Goal: Information Seeking & Learning: Learn about a topic

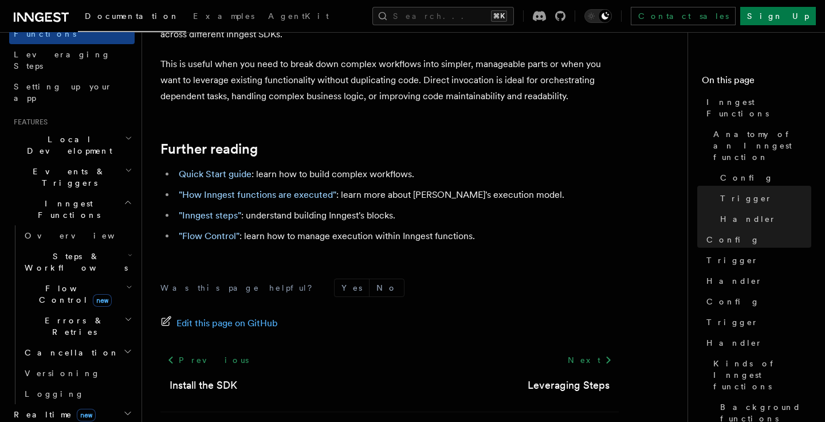
scroll to position [181, 0]
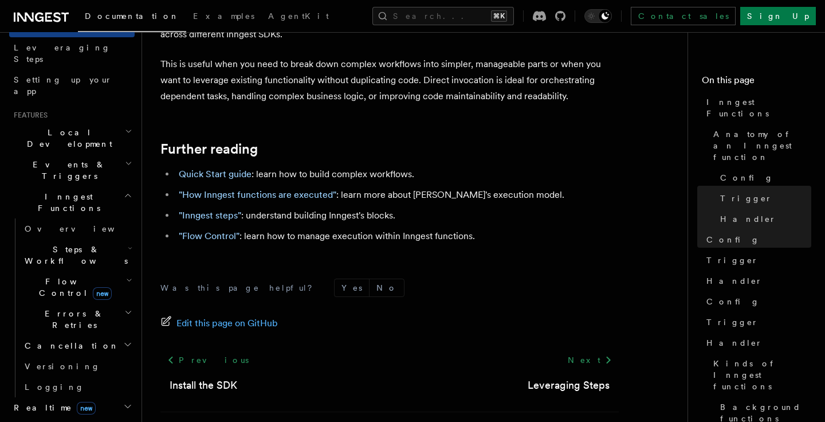
click at [127, 159] on icon "button" at bounding box center [128, 163] width 7 height 9
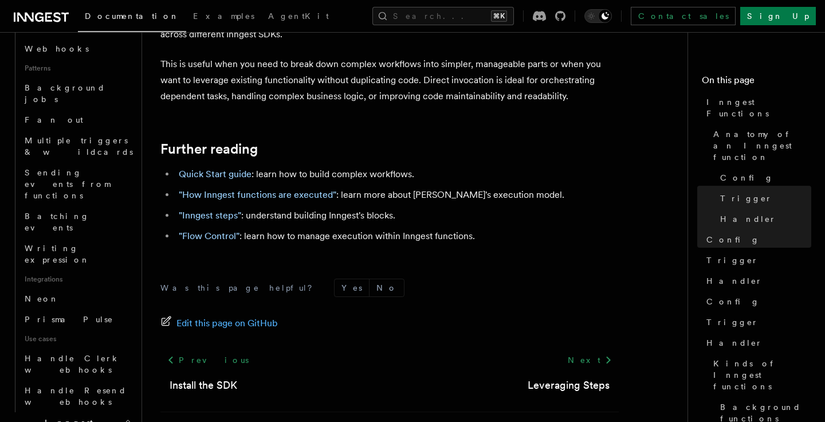
scroll to position [527, 0]
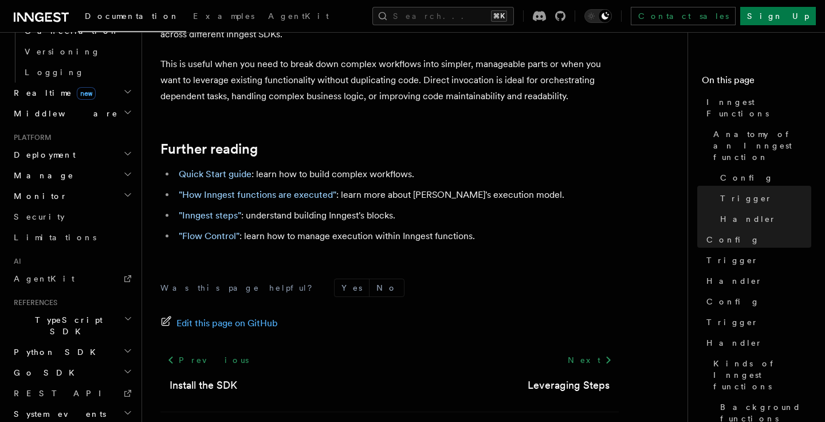
click at [241, 279] on form "Was this page helpful? Yes No" at bounding box center [389, 288] width 459 height 18
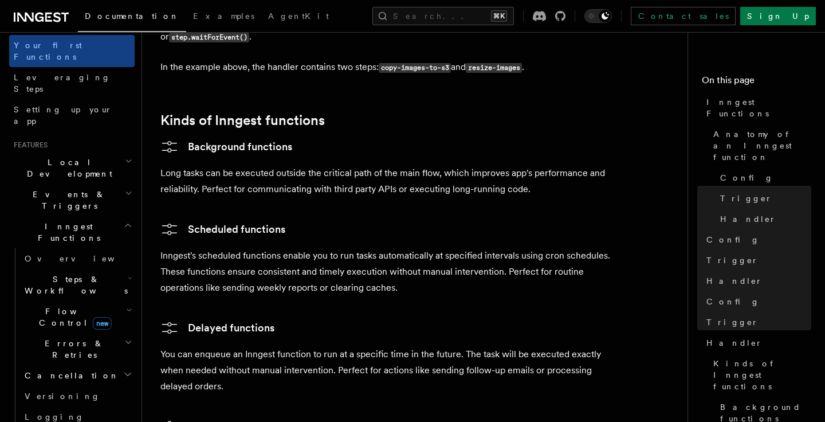
scroll to position [197, 0]
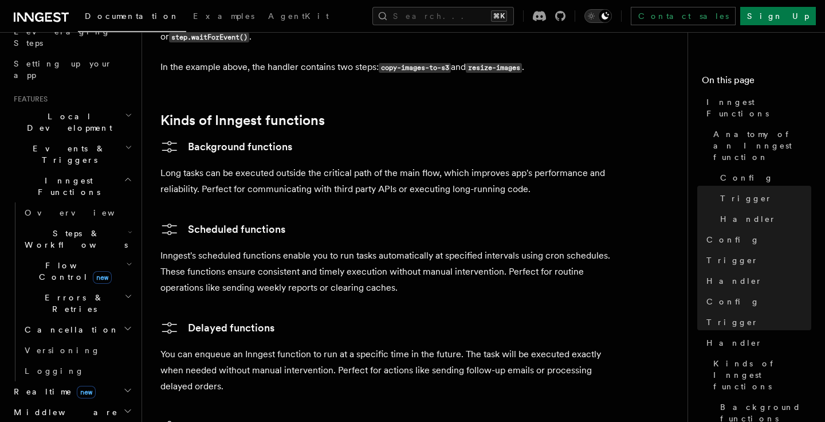
click at [597, 18] on icon "Toggle dark mode" at bounding box center [591, 15] width 11 height 11
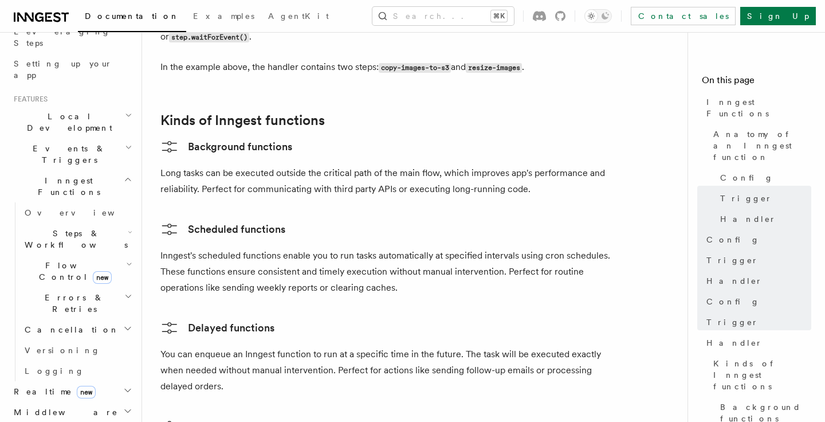
click at [131, 228] on icon "button" at bounding box center [130, 232] width 5 height 9
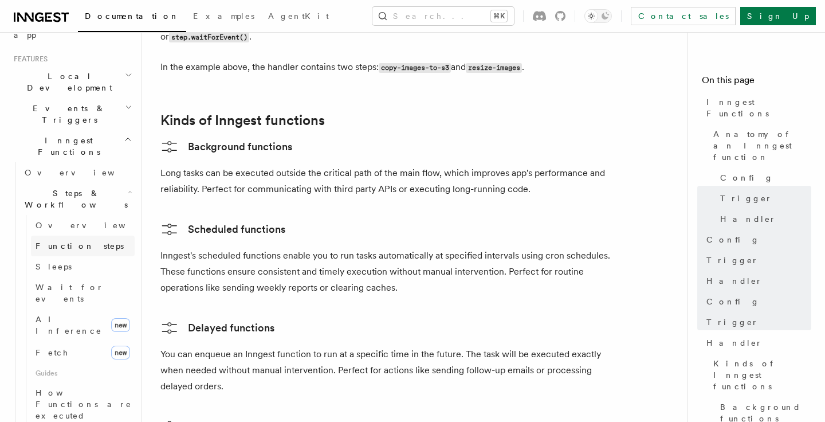
scroll to position [229, 0]
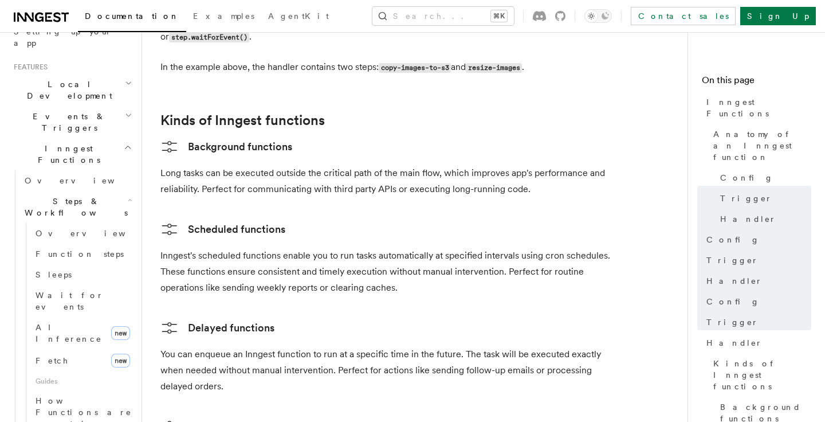
click at [128, 195] on icon "button" at bounding box center [130, 199] width 5 height 9
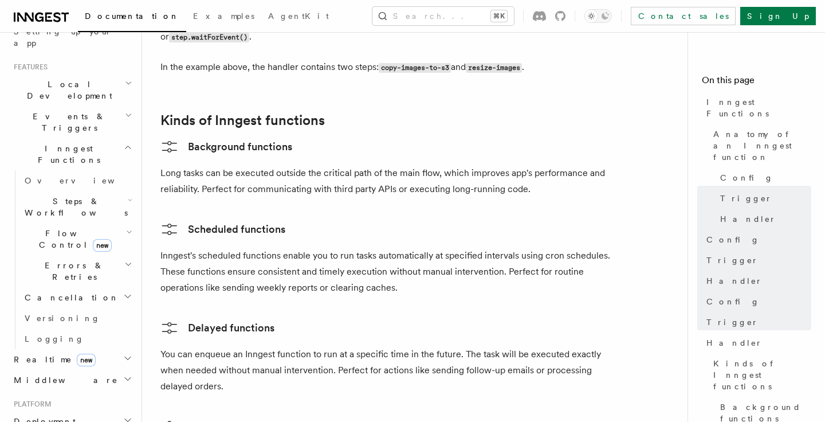
click at [128, 195] on icon "button" at bounding box center [130, 199] width 5 height 9
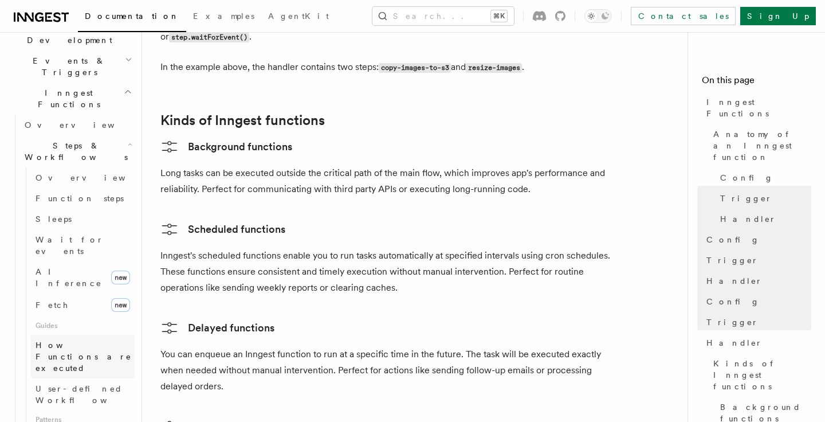
scroll to position [0, 0]
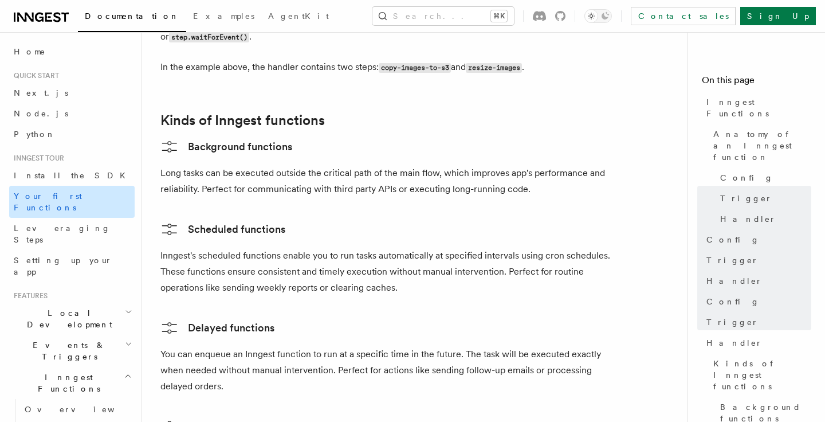
click at [48, 198] on span "Your first Functions" at bounding box center [48, 201] width 68 height 21
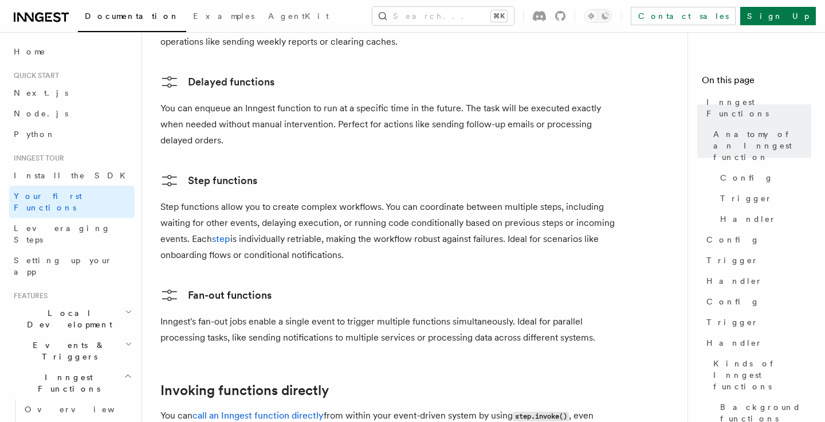
scroll to position [2387, 0]
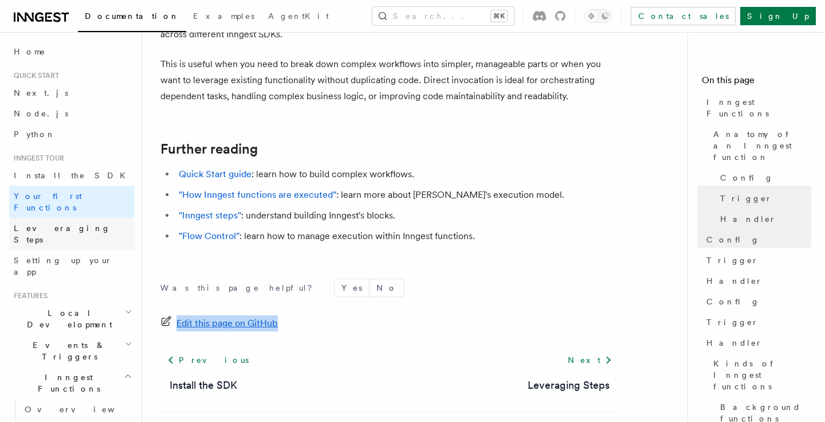
click at [64, 222] on span "Leveraging Steps" at bounding box center [74, 233] width 121 height 23
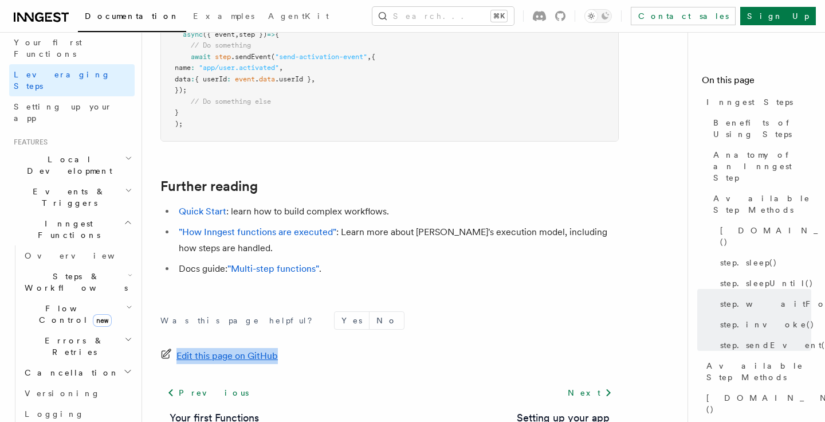
scroll to position [158, 0]
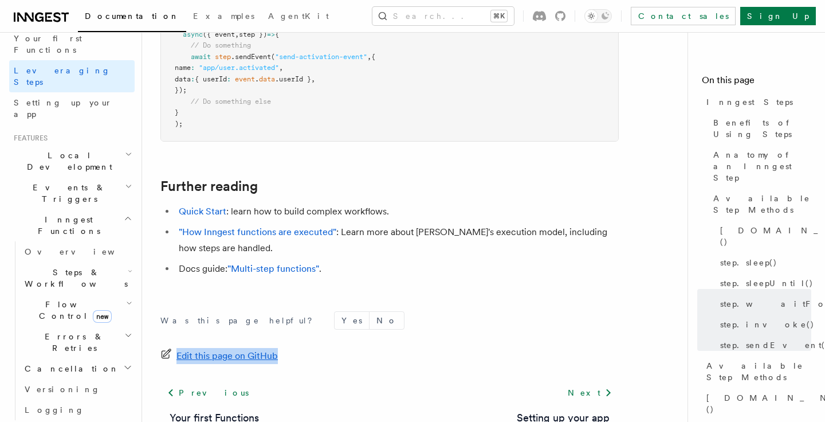
click at [97, 177] on h2 "Events & Triggers" at bounding box center [72, 193] width 126 height 32
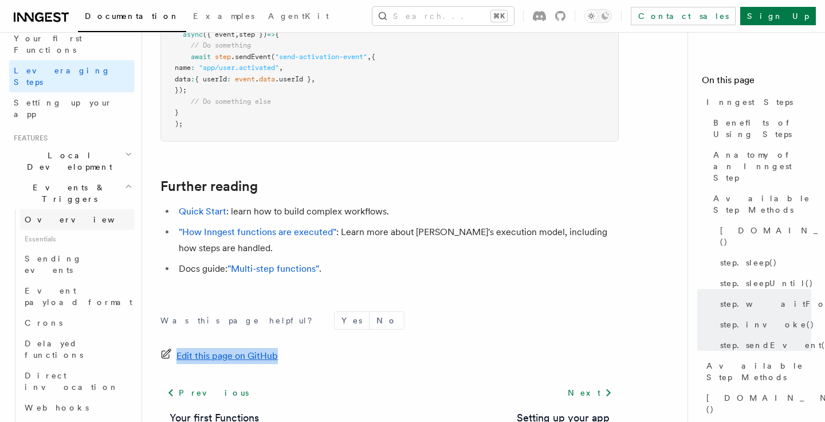
click at [74, 209] on link "Overview" at bounding box center [77, 219] width 115 height 21
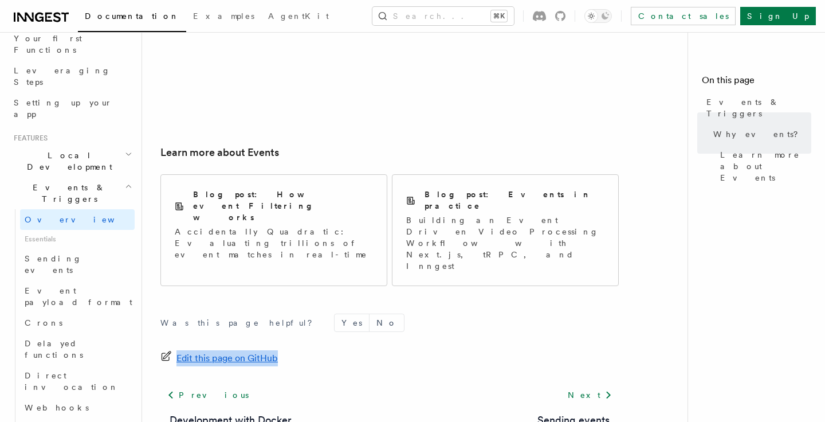
scroll to position [824, 0]
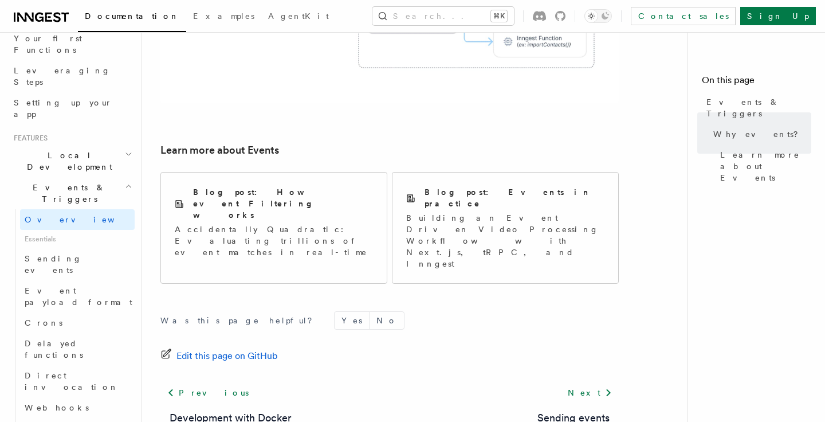
click at [356, 311] on form "Was this page helpful? Yes No" at bounding box center [389, 320] width 459 height 18
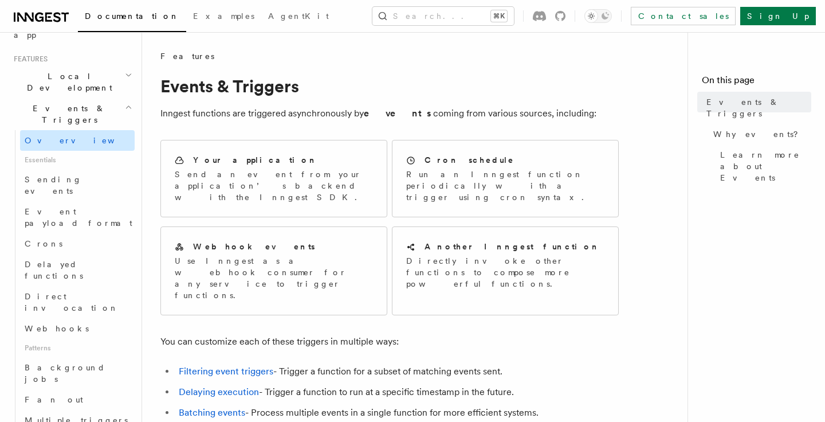
scroll to position [248, 0]
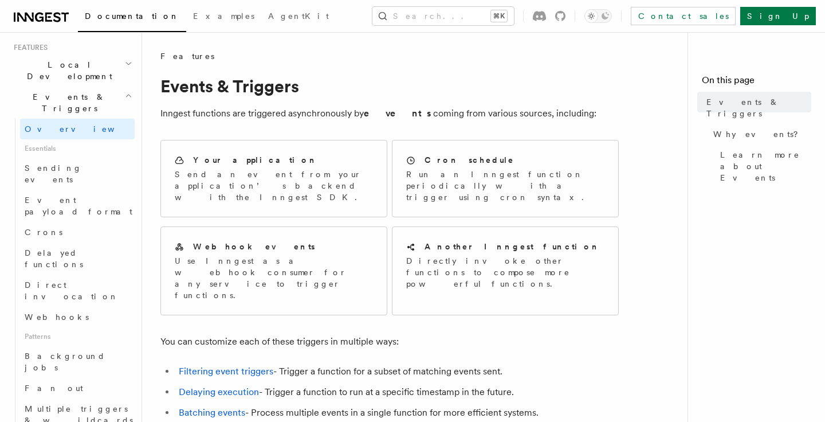
click at [532, 54] on div "Features" at bounding box center [389, 55] width 459 height 11
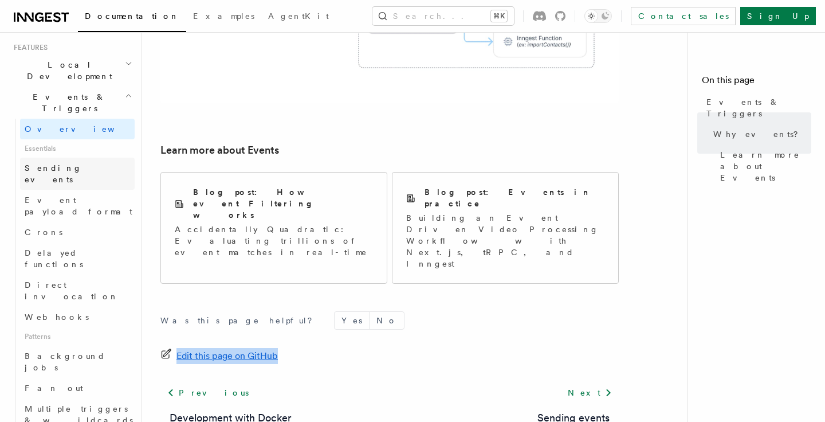
click at [72, 163] on span "Sending events" at bounding box center [53, 173] width 57 height 21
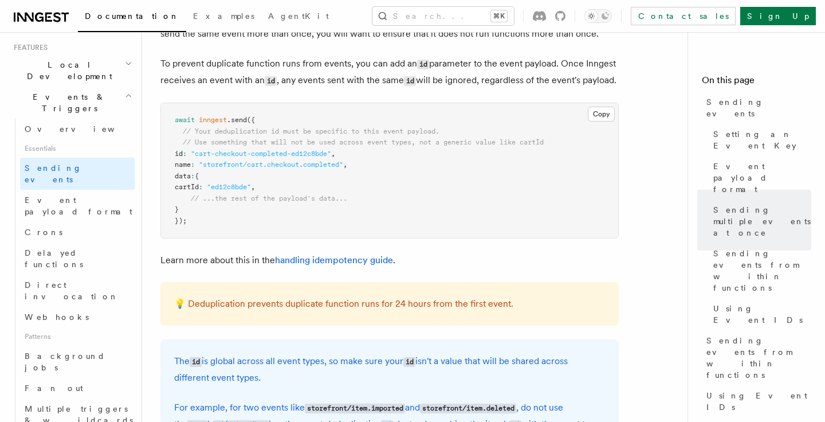
scroll to position [3371, 0]
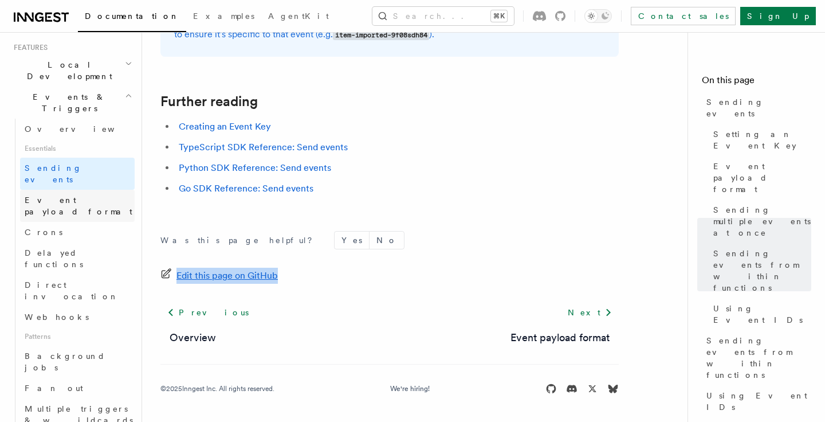
click at [68, 190] on link "Event payload format" at bounding box center [77, 206] width 115 height 32
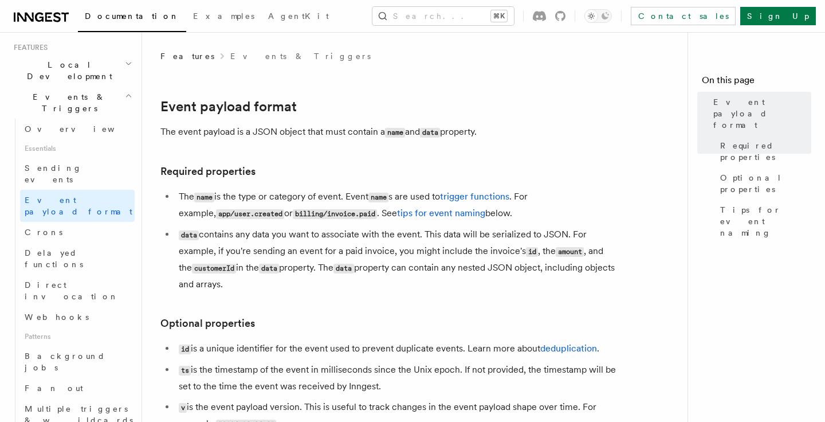
scroll to position [861, 0]
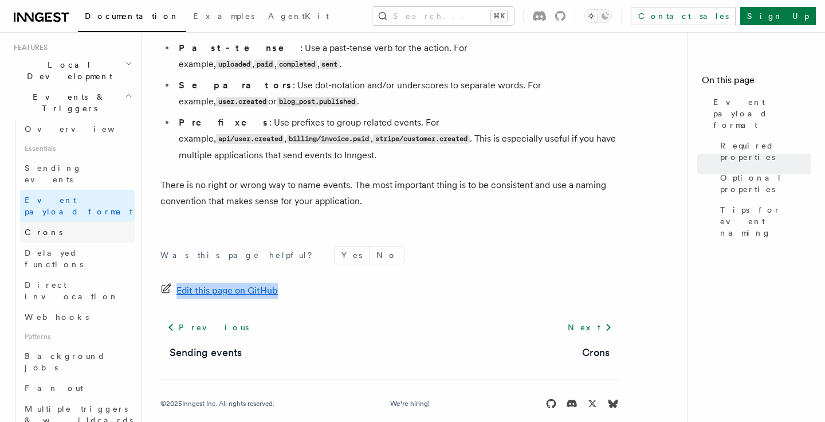
click at [66, 222] on link "Crons" at bounding box center [77, 232] width 115 height 21
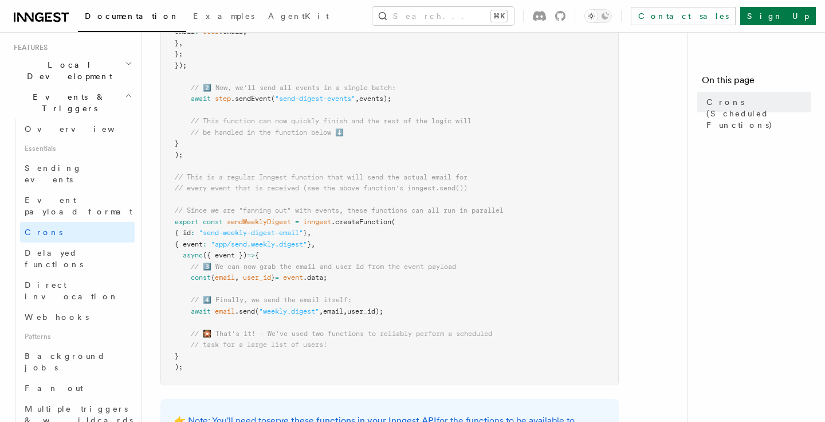
scroll to position [836, 0]
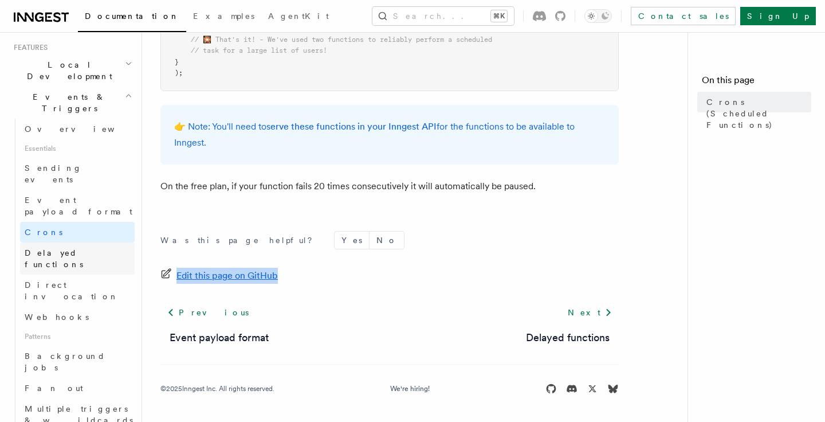
click at [56, 248] on span "Delayed functions" at bounding box center [54, 258] width 58 height 21
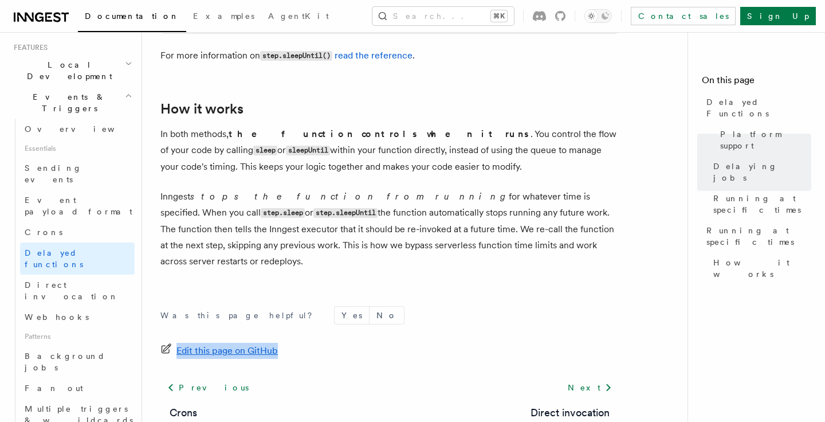
scroll to position [1080, 0]
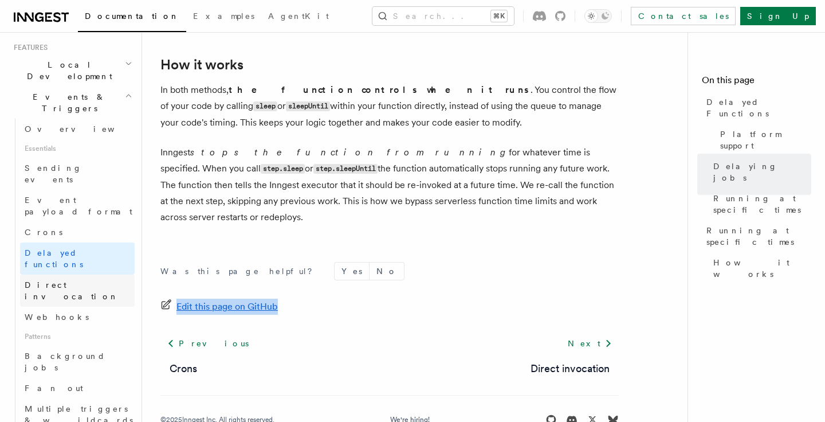
click at [81, 280] on span "Direct invocation" at bounding box center [72, 290] width 94 height 21
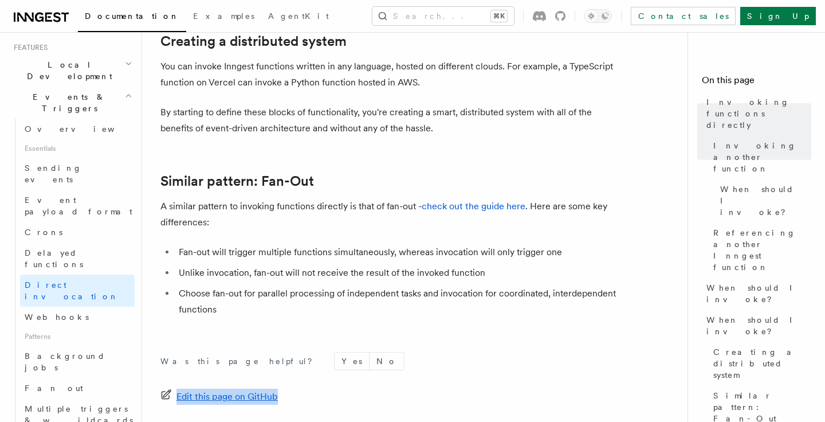
scroll to position [1698, 0]
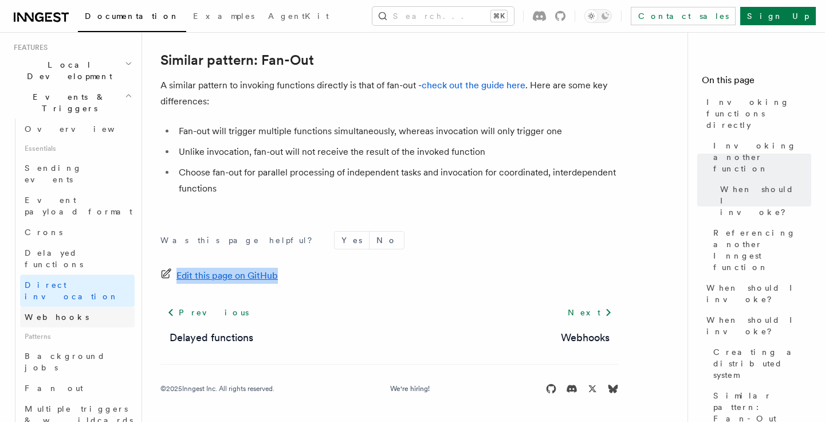
click at [101, 307] on link "Webhooks" at bounding box center [77, 317] width 115 height 21
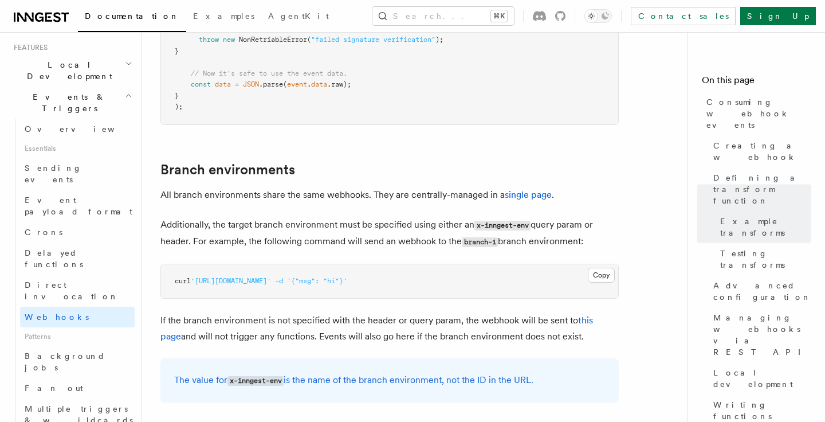
scroll to position [3966, 0]
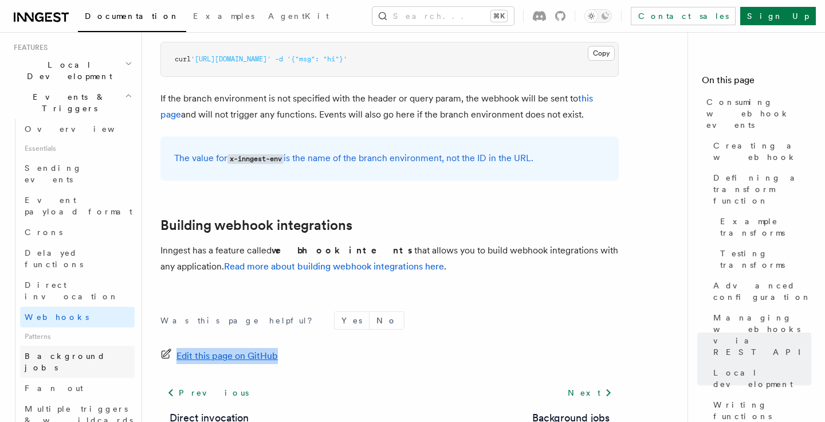
click at [96, 346] on link "Background jobs" at bounding box center [77, 362] width 115 height 32
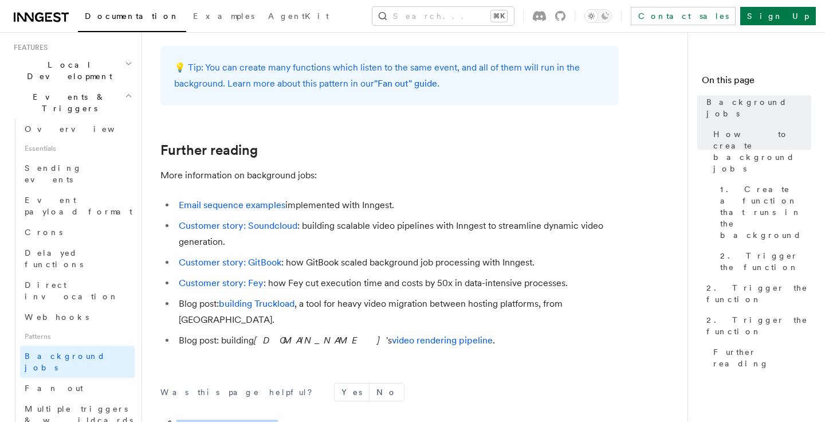
scroll to position [1122, 0]
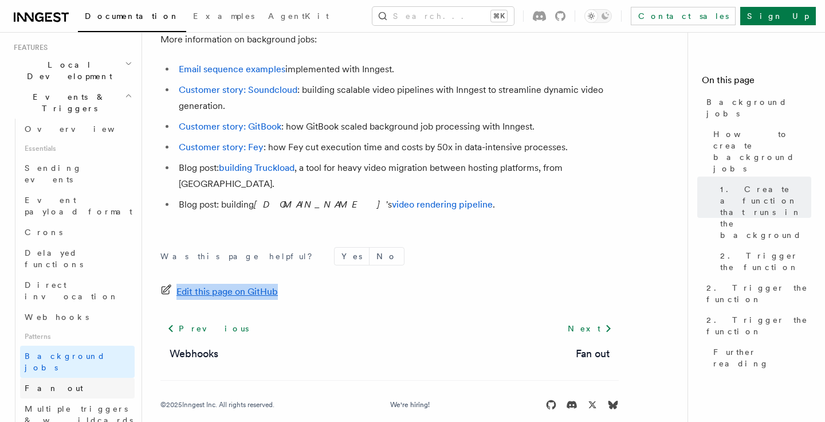
click at [100, 378] on link "Fan out" at bounding box center [77, 388] width 115 height 21
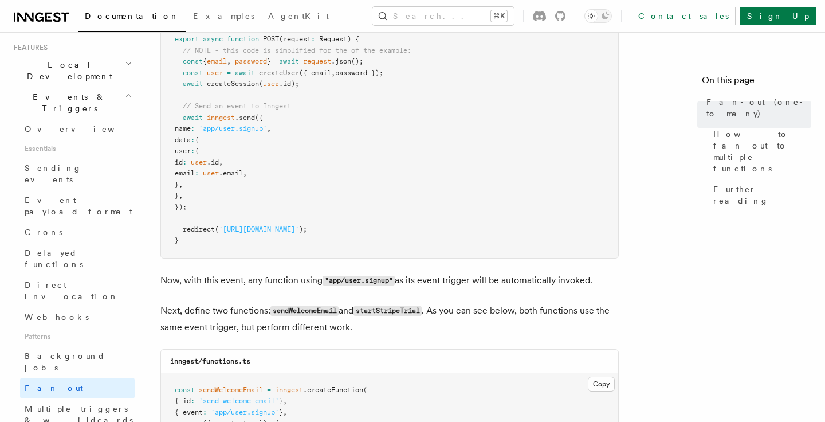
scroll to position [1607, 0]
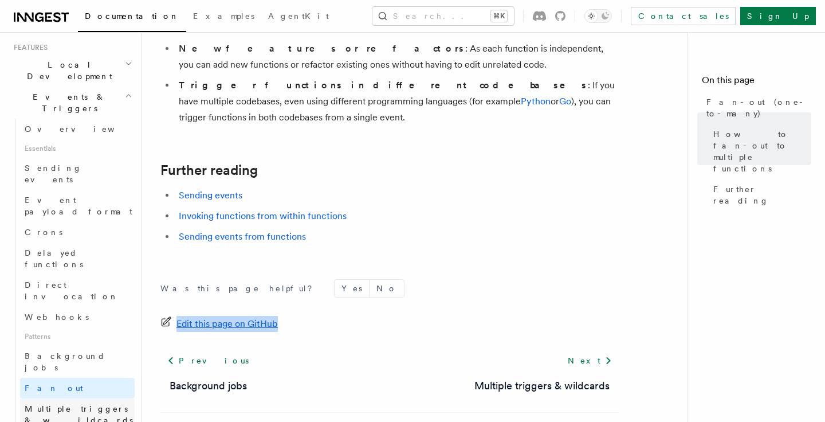
click at [95, 398] on link "Multiple triggers & wildcards" at bounding box center [77, 414] width 115 height 32
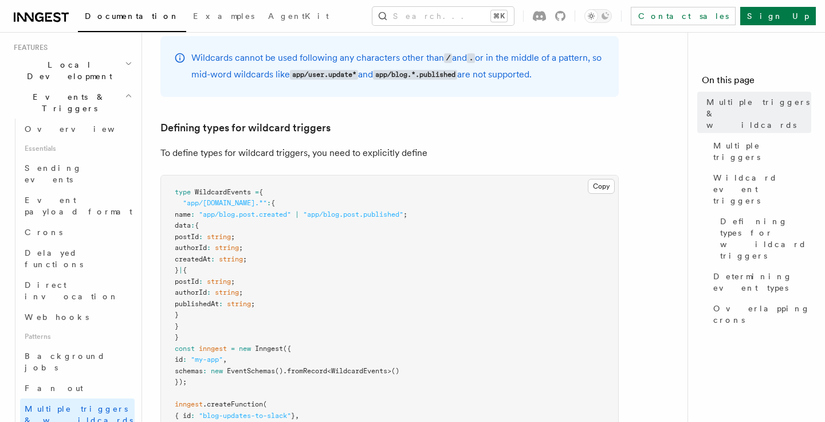
scroll to position [1401, 0]
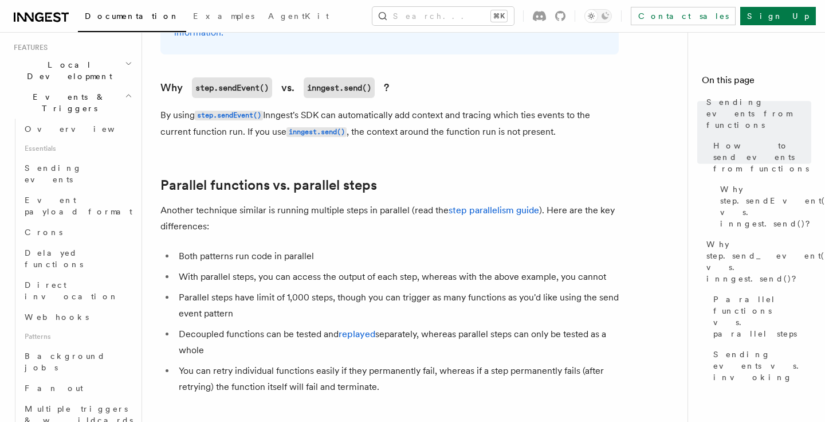
scroll to position [1641, 0]
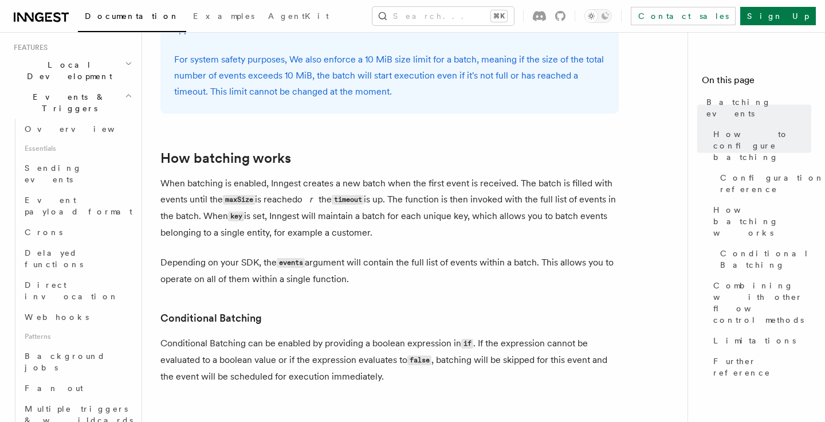
scroll to position [1396, 0]
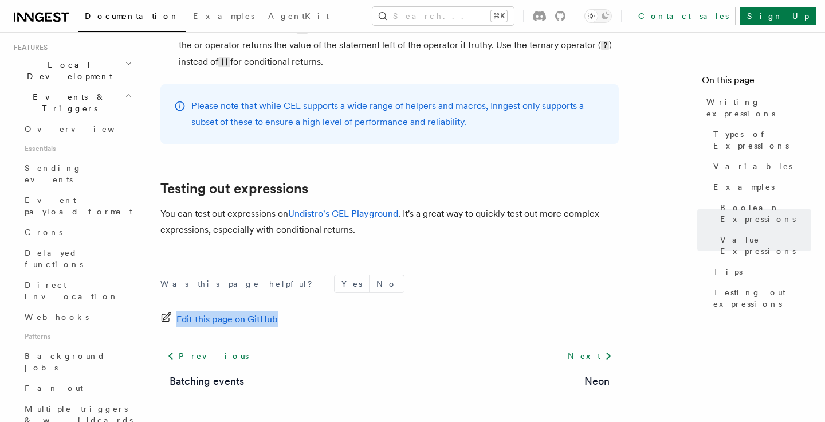
scroll to position [1385, 0]
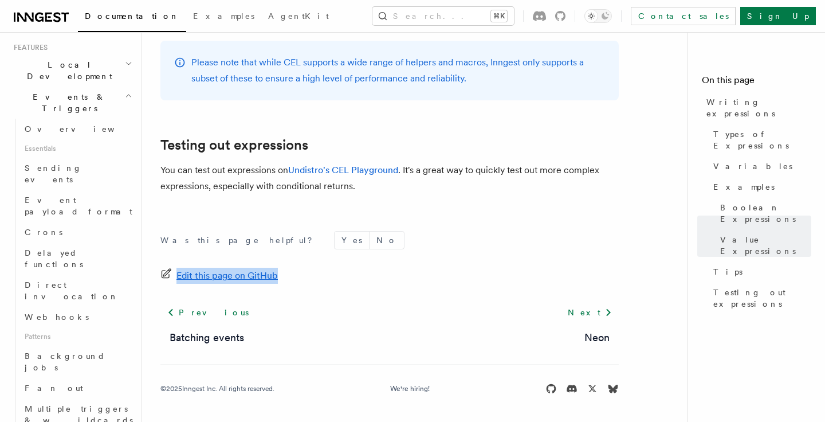
click at [127, 91] on icon "button" at bounding box center [128, 95] width 7 height 9
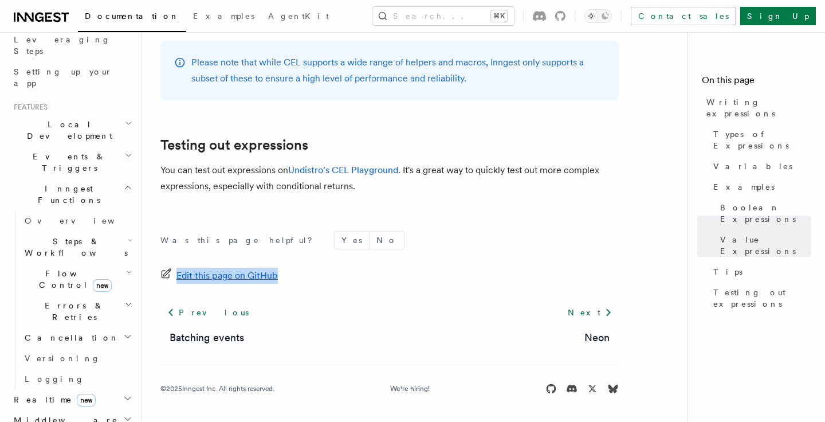
scroll to position [179, 0]
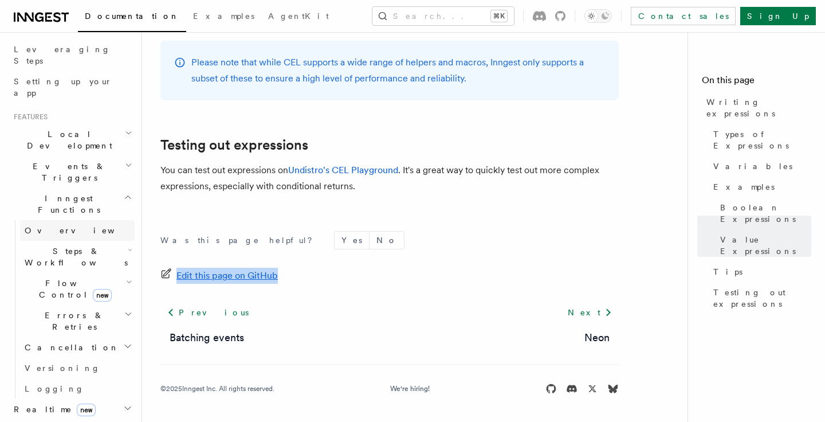
click at [66, 220] on link "Overview" at bounding box center [77, 230] width 115 height 21
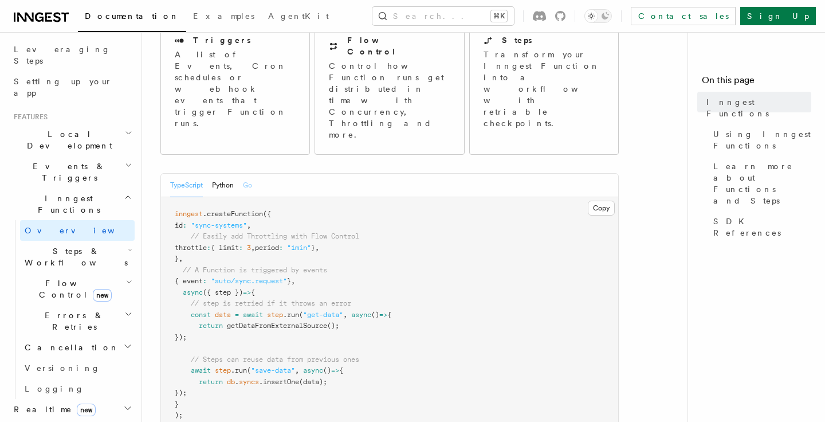
scroll to position [947, 0]
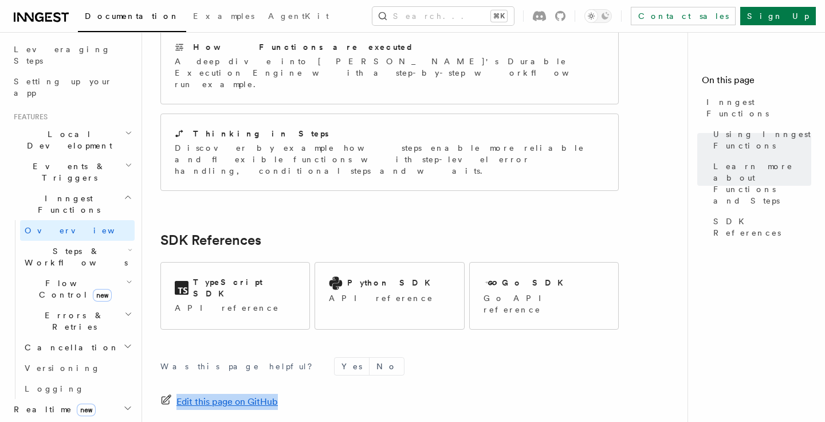
click at [85, 245] on span "Steps & Workflows" at bounding box center [74, 256] width 108 height 23
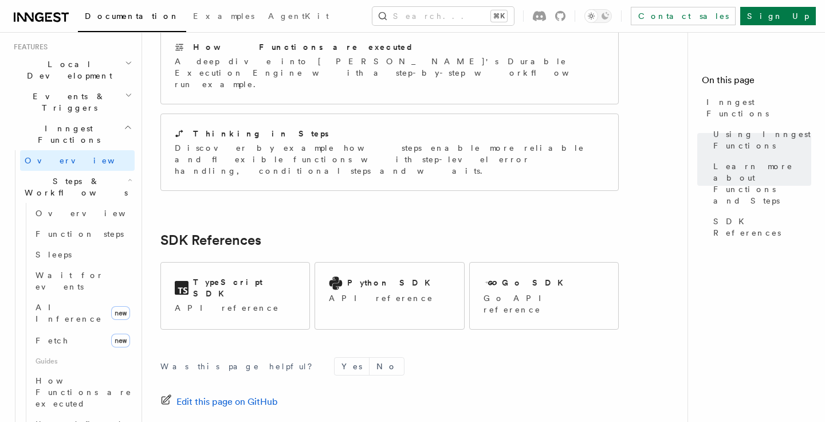
scroll to position [219, 0]
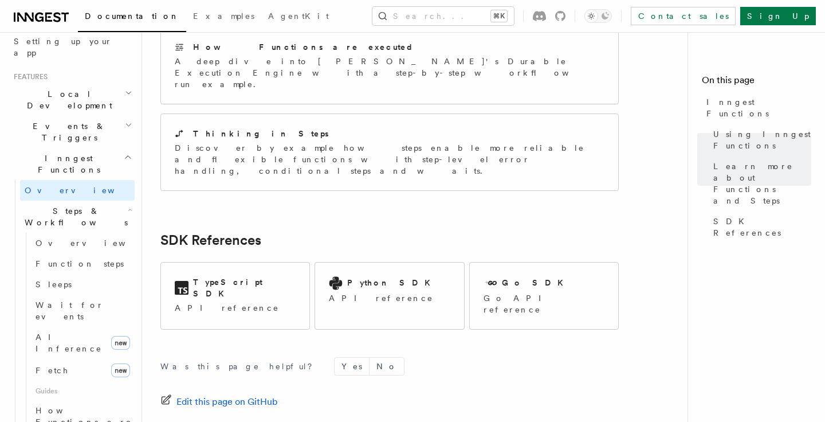
click at [128, 205] on icon "button" at bounding box center [130, 209] width 5 height 9
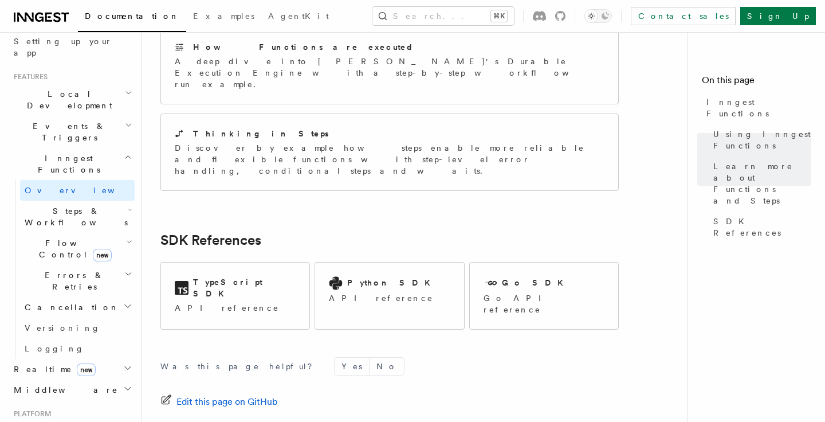
click at [126, 237] on icon "button" at bounding box center [129, 241] width 6 height 9
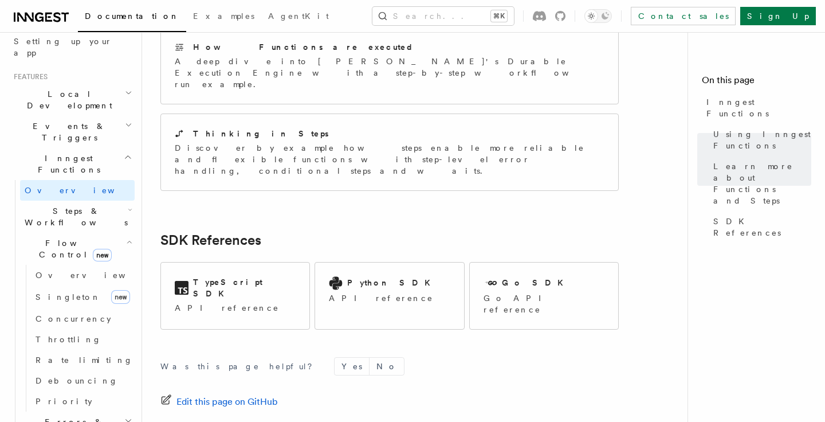
click at [127, 416] on icon "button" at bounding box center [128, 420] width 8 height 9
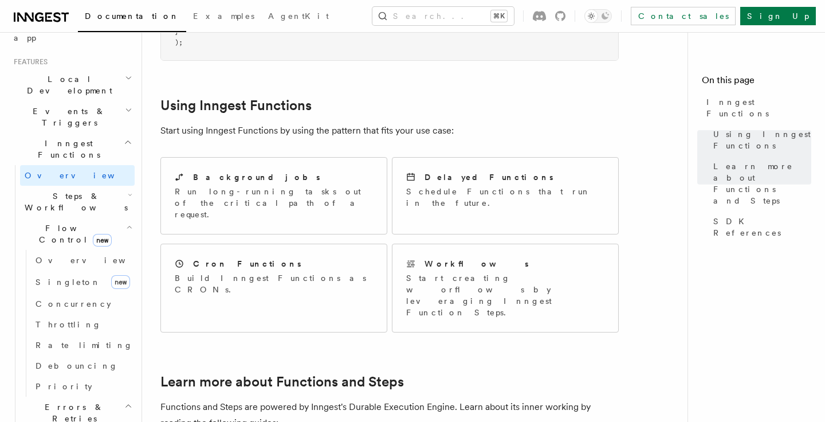
scroll to position [0, 0]
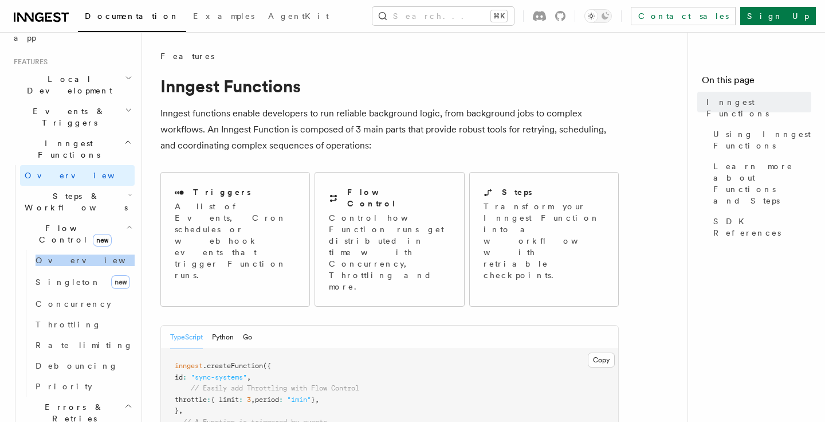
click at [127, 222] on icon "button" at bounding box center [129, 226] width 6 height 9
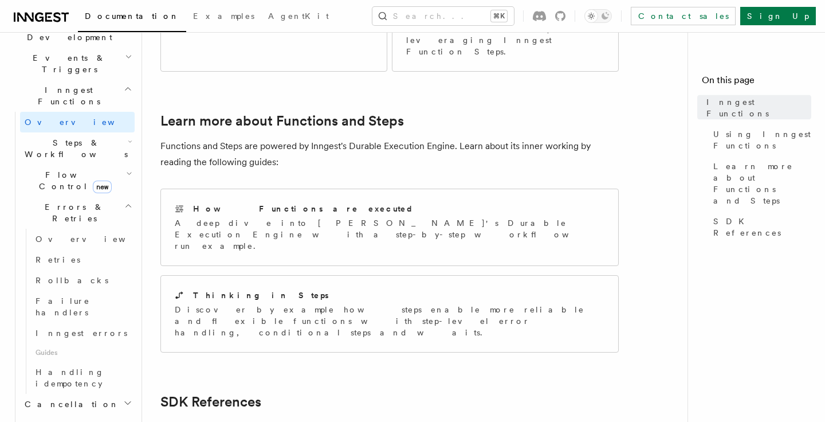
scroll to position [947, 0]
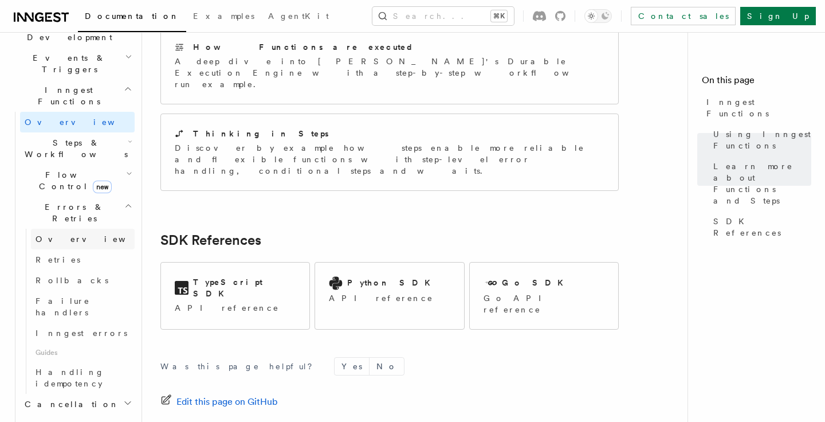
click at [67, 234] on span "Overview" at bounding box center [95, 238] width 118 height 9
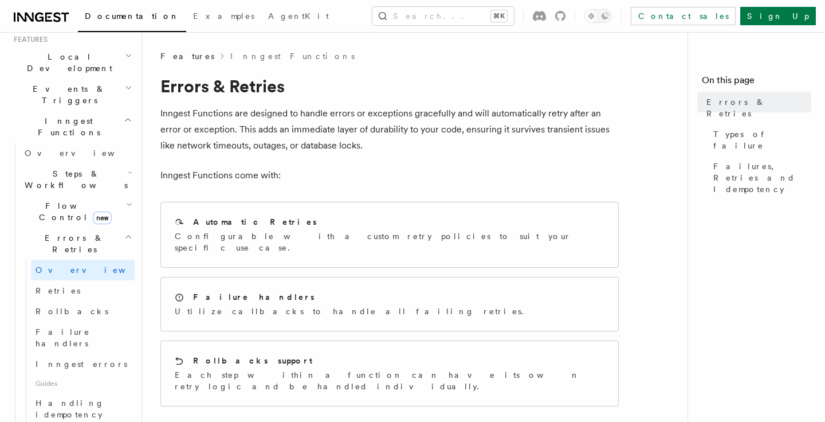
scroll to position [250, 0]
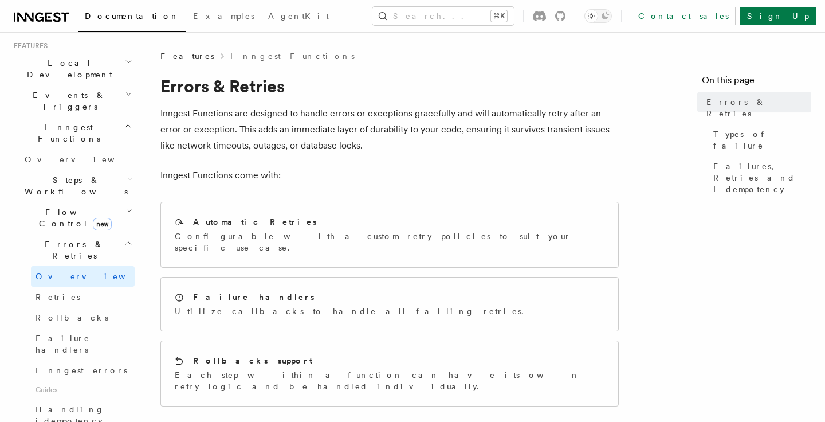
click at [292, 122] on p "Inngest Functions are designed to handle errors or exceptions gracefully and wi…" at bounding box center [389, 129] width 459 height 48
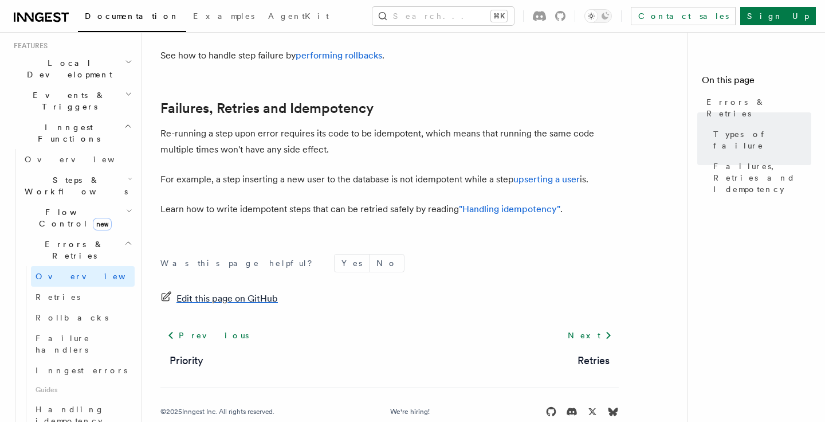
click at [230, 291] on span "Edit this page on GitHub" at bounding box center [227, 299] width 101 height 16
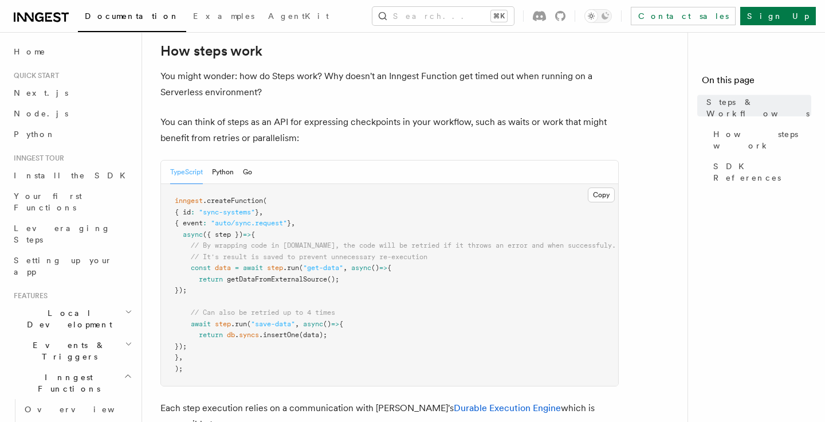
scroll to position [1251, 0]
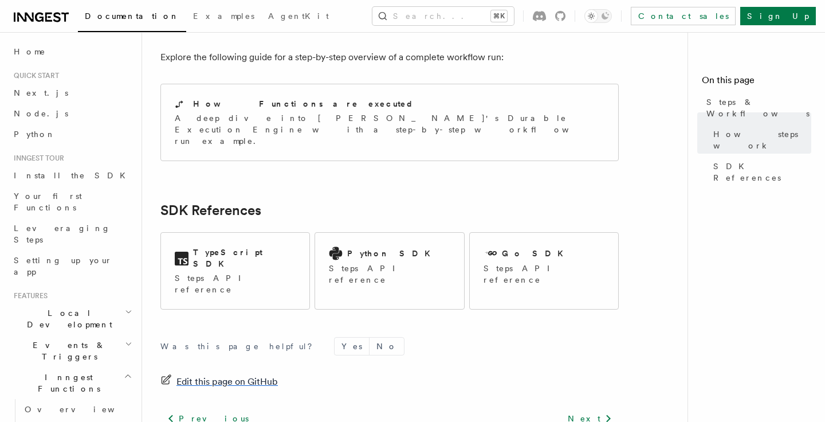
click at [233, 374] on span "Edit this page on GitHub" at bounding box center [227, 382] width 101 height 16
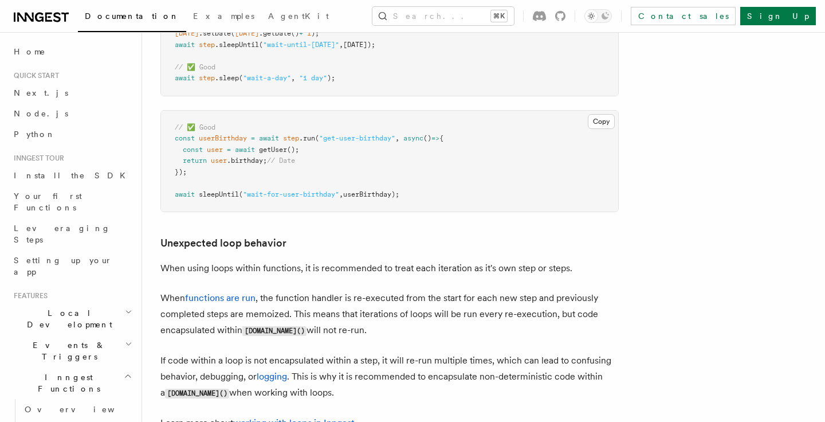
scroll to position [3959, 0]
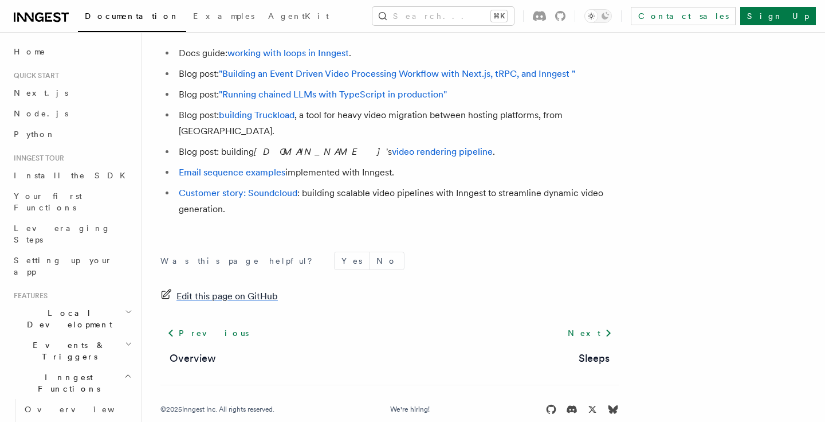
click at [233, 288] on span "Edit this page on GitHub" at bounding box center [227, 296] width 101 height 16
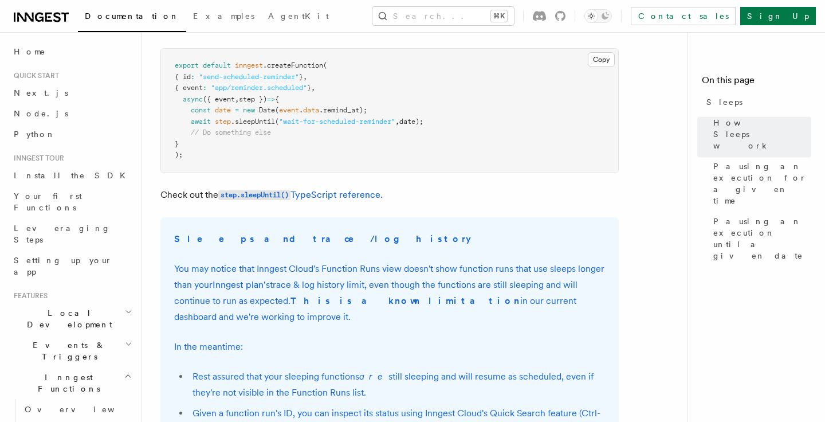
scroll to position [969, 0]
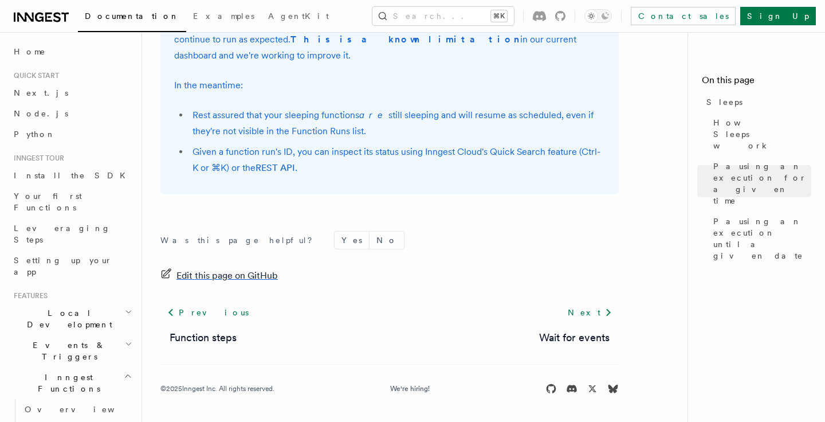
click at [236, 277] on span "Edit this page on GitHub" at bounding box center [227, 276] width 101 height 16
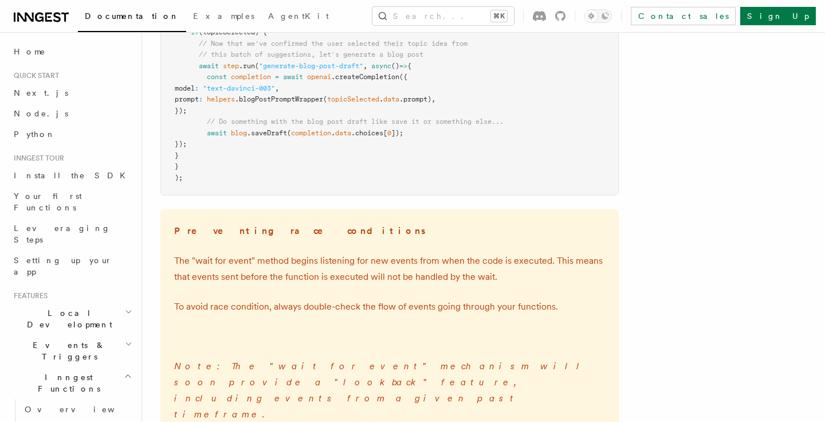
scroll to position [1821, 0]
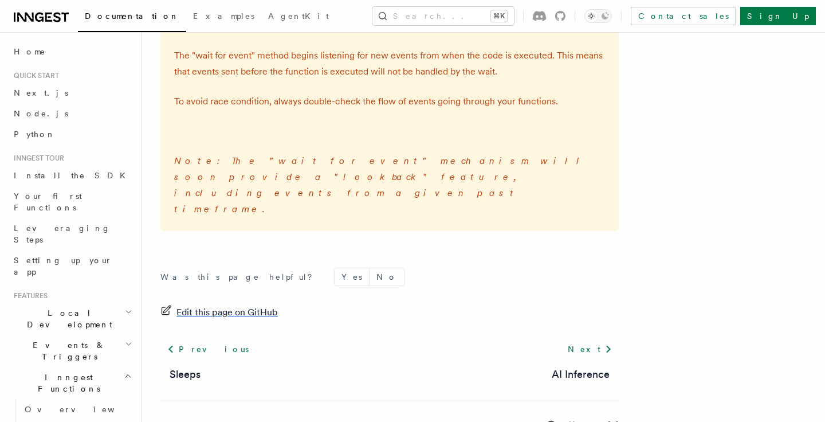
click at [231, 304] on span "Edit this page on GitHub" at bounding box center [227, 312] width 101 height 16
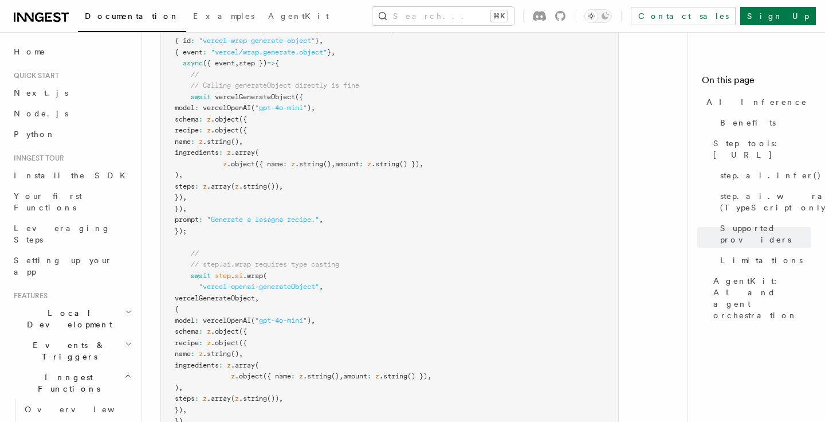
scroll to position [3554, 0]
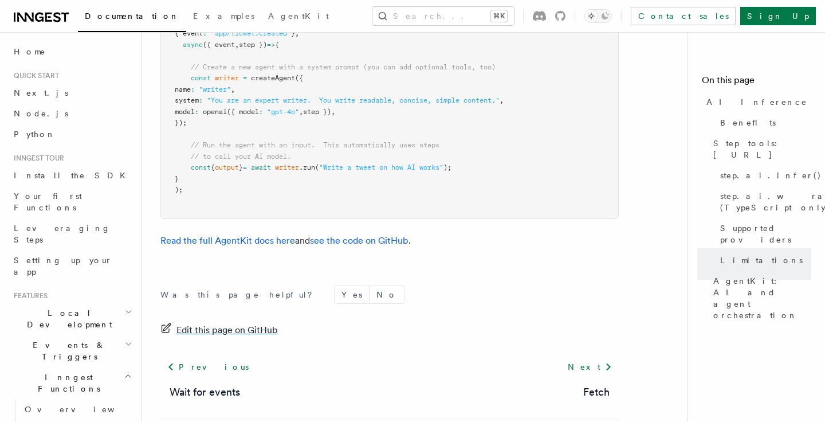
click at [230, 322] on span "Edit this page on GitHub" at bounding box center [227, 330] width 101 height 16
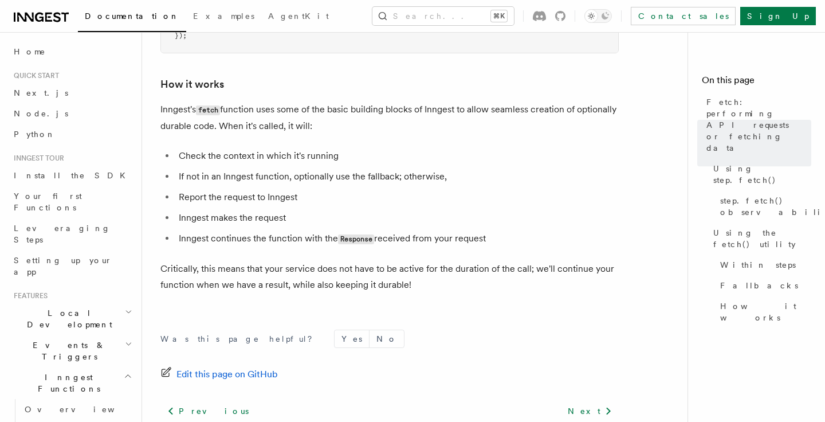
scroll to position [2788, 0]
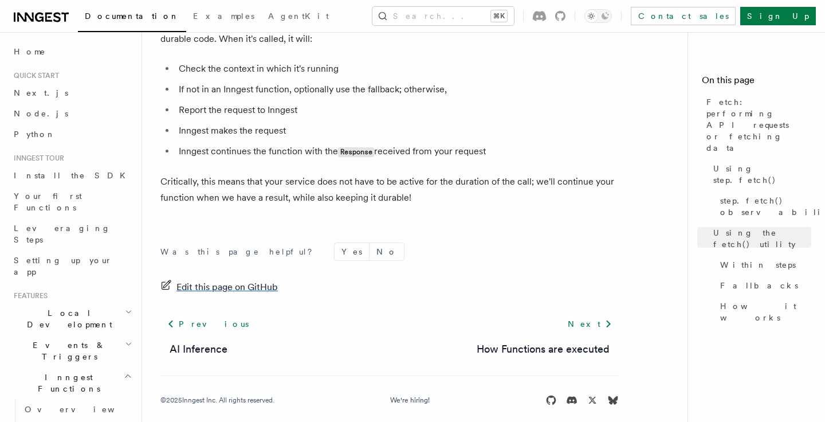
click at [226, 279] on span "Edit this page on GitHub" at bounding box center [227, 287] width 101 height 16
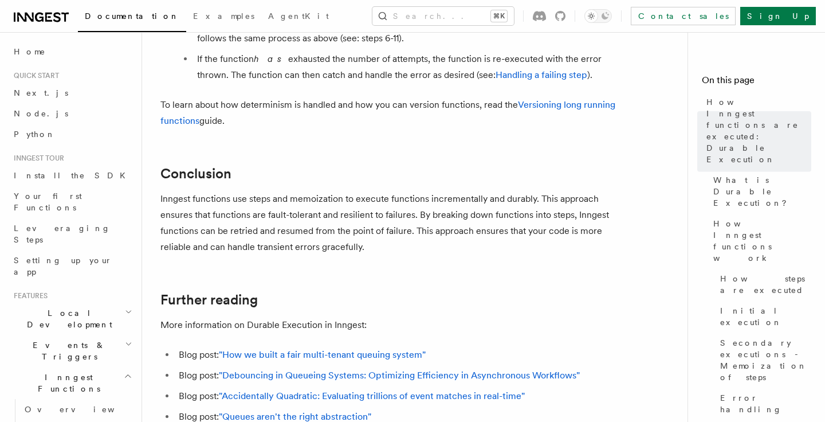
scroll to position [2293, 0]
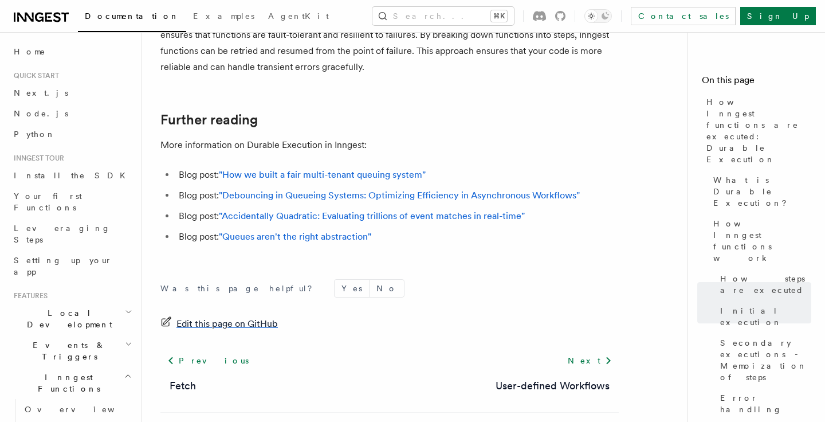
click at [225, 316] on span "Edit this page on GitHub" at bounding box center [227, 324] width 101 height 16
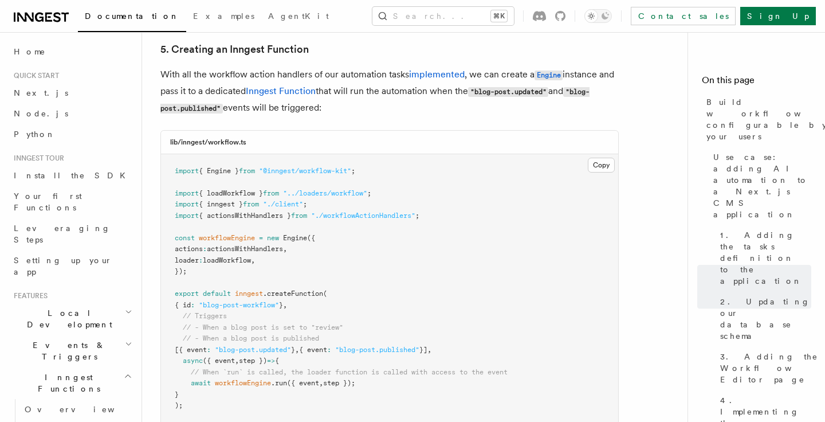
scroll to position [5194, 0]
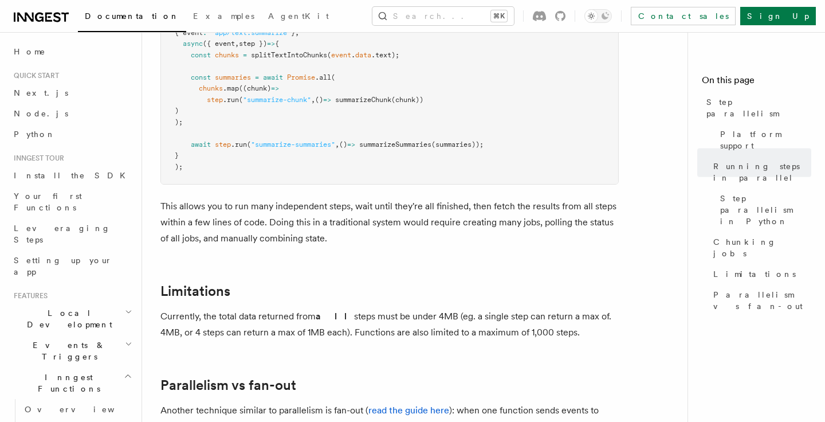
scroll to position [2168, 0]
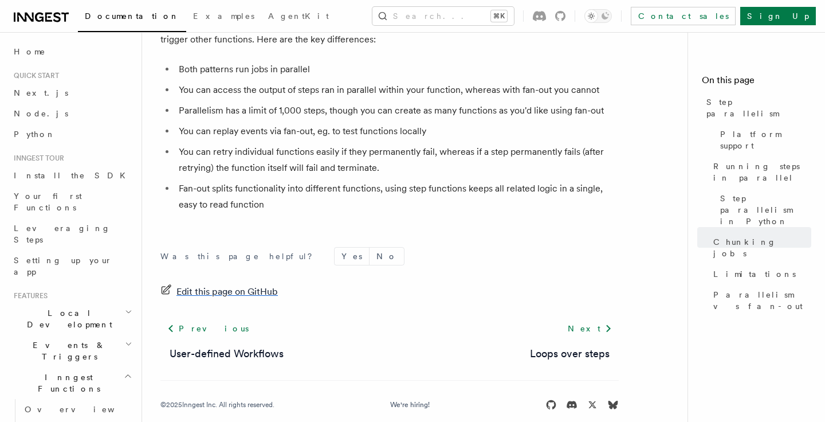
click at [211, 284] on span "Edit this page on GitHub" at bounding box center [227, 292] width 101 height 16
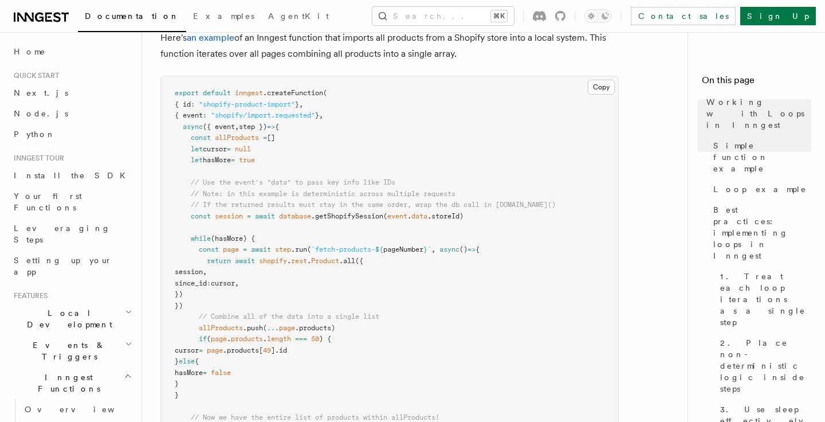
scroll to position [2098, 0]
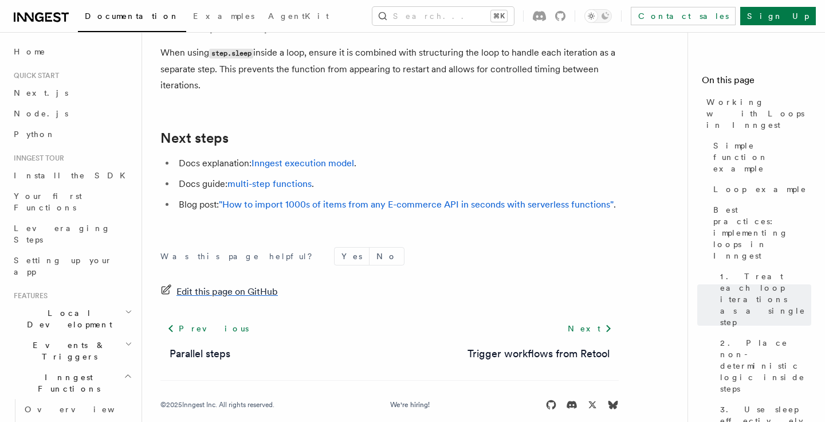
click at [211, 284] on span "Edit this page on GitHub" at bounding box center [227, 292] width 101 height 16
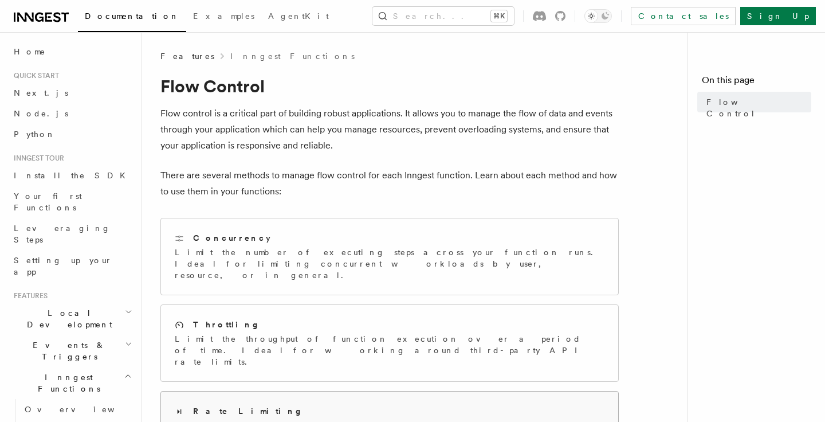
scroll to position [369, 0]
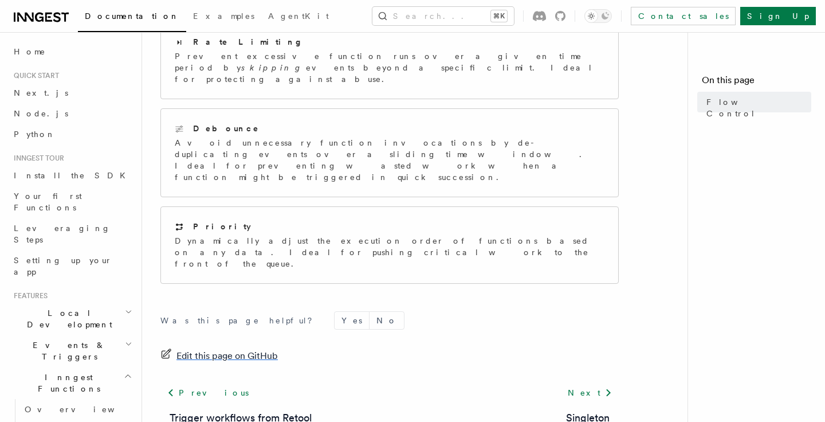
click at [258, 348] on span "Edit this page on GitHub" at bounding box center [227, 356] width 101 height 16
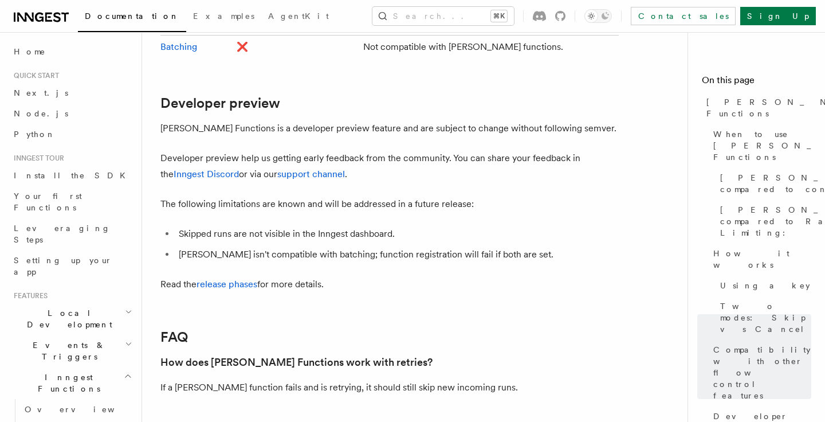
scroll to position [2357, 0]
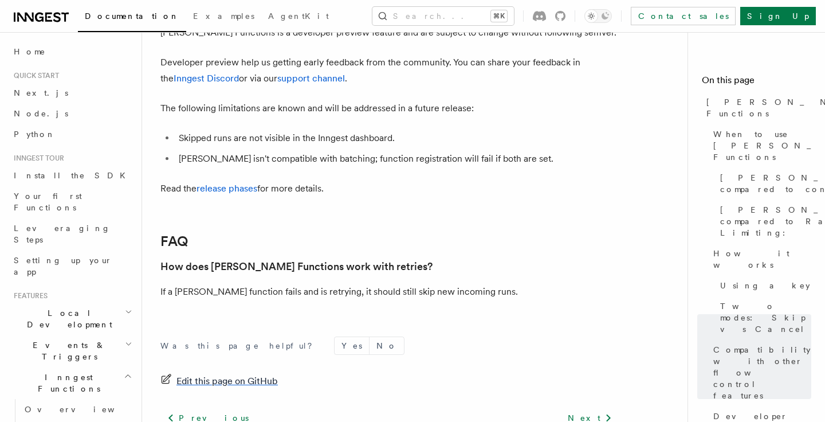
click at [223, 373] on span "Edit this page on GitHub" at bounding box center [227, 381] width 101 height 16
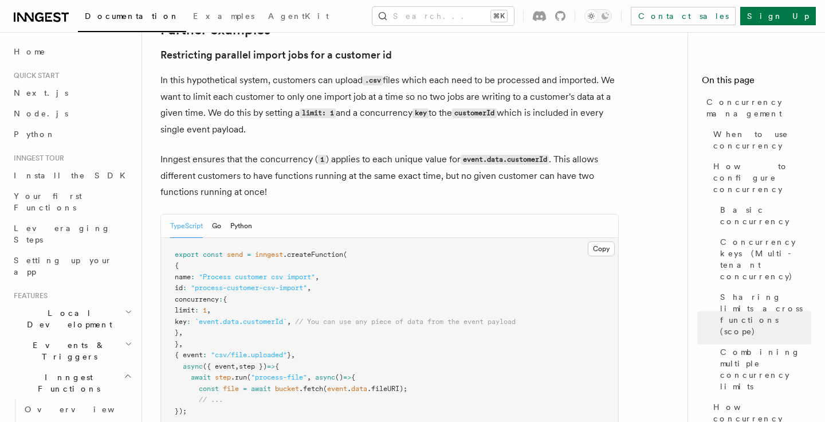
scroll to position [4699, 0]
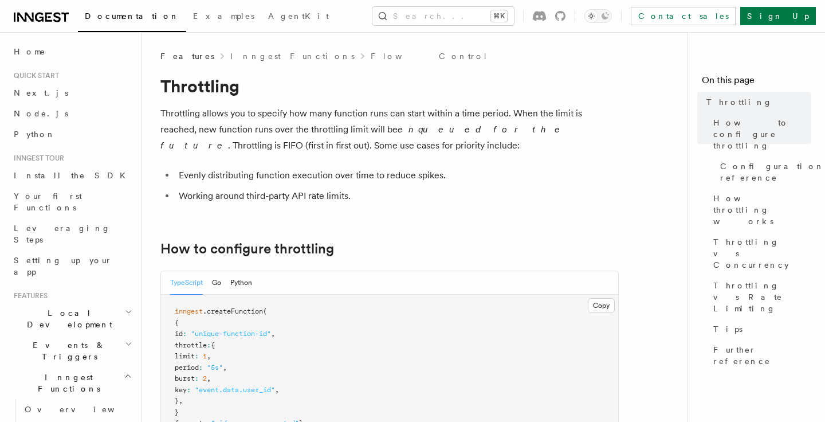
scroll to position [1381, 0]
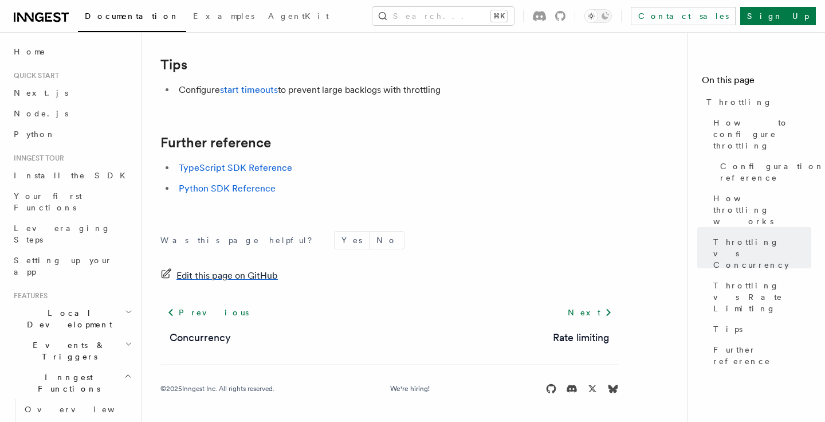
click at [214, 277] on span "Edit this page on GitHub" at bounding box center [227, 276] width 101 height 16
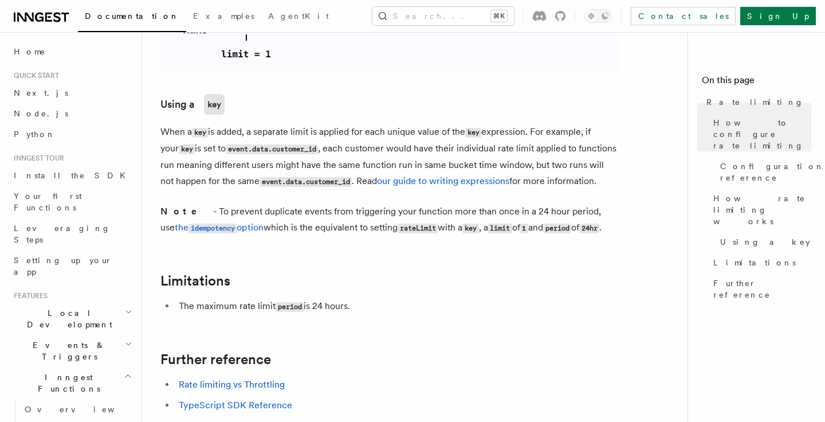
scroll to position [1895, 0]
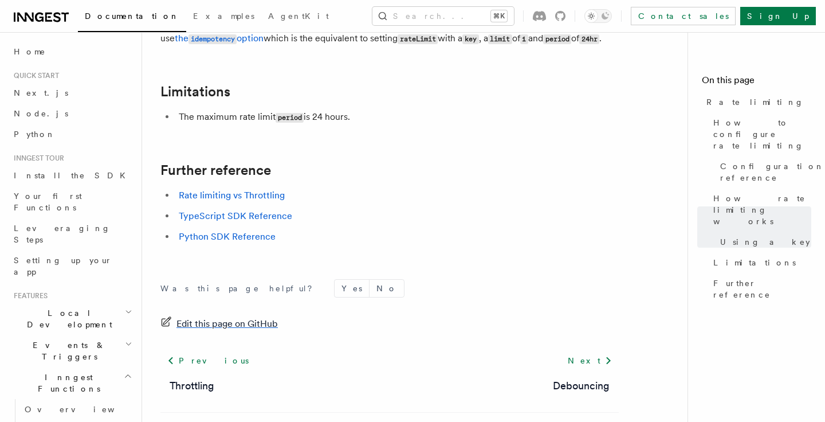
click at [218, 316] on span "Edit this page on GitHub" at bounding box center [227, 324] width 101 height 16
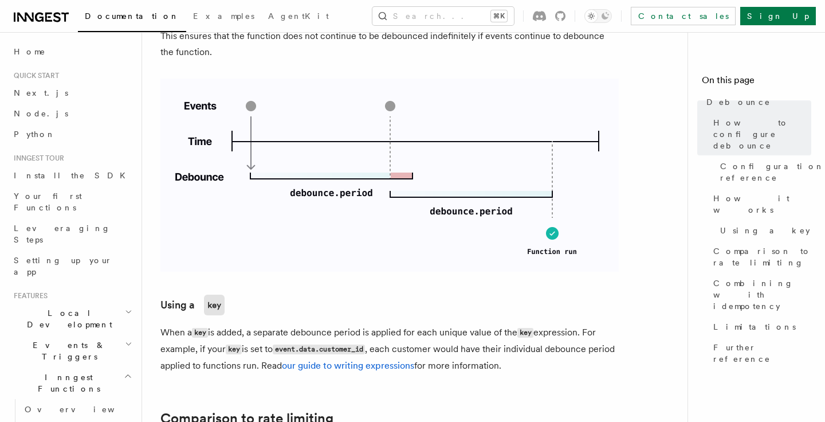
scroll to position [1383, 0]
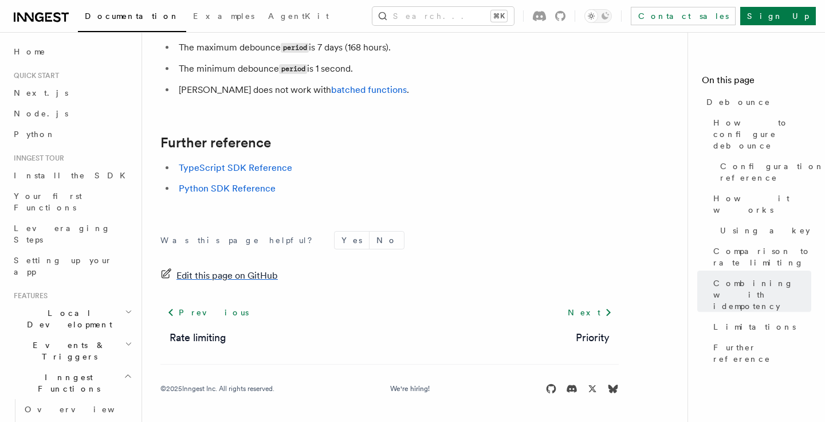
click at [226, 275] on span "Edit this page on GitHub" at bounding box center [227, 276] width 101 height 16
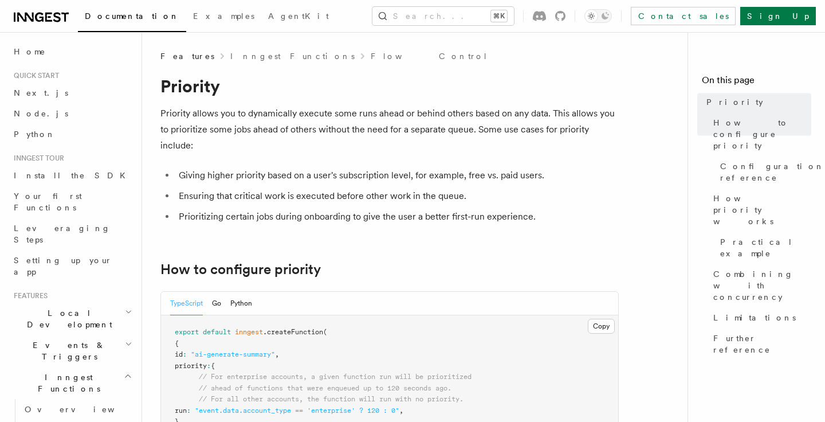
scroll to position [1361, 0]
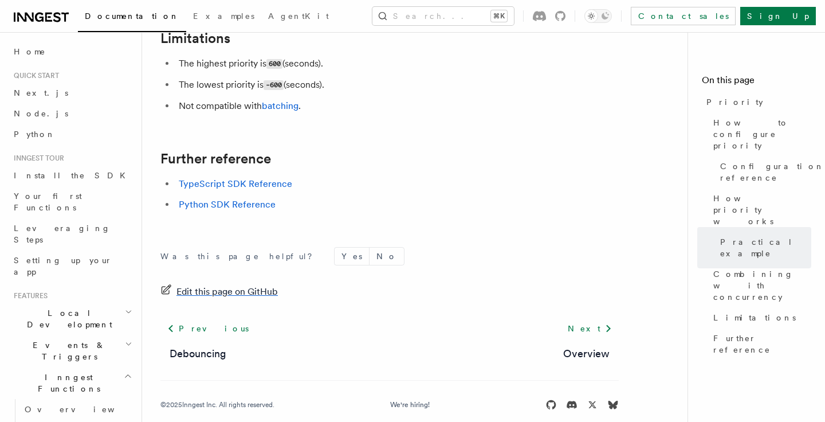
click at [230, 284] on span "Edit this page on GitHub" at bounding box center [227, 292] width 101 height 16
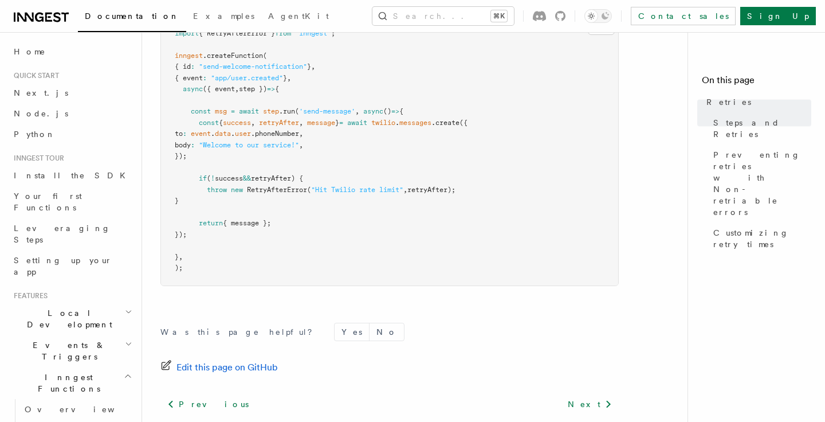
scroll to position [1753, 0]
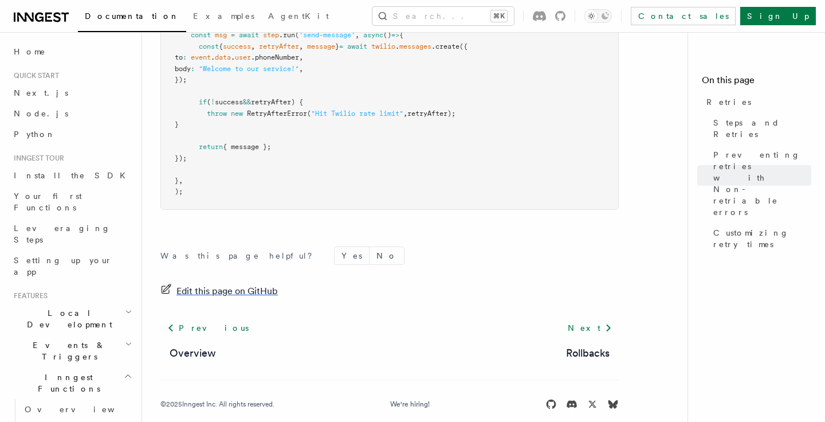
click at [217, 283] on span "Edit this page on GitHub" at bounding box center [227, 291] width 101 height 16
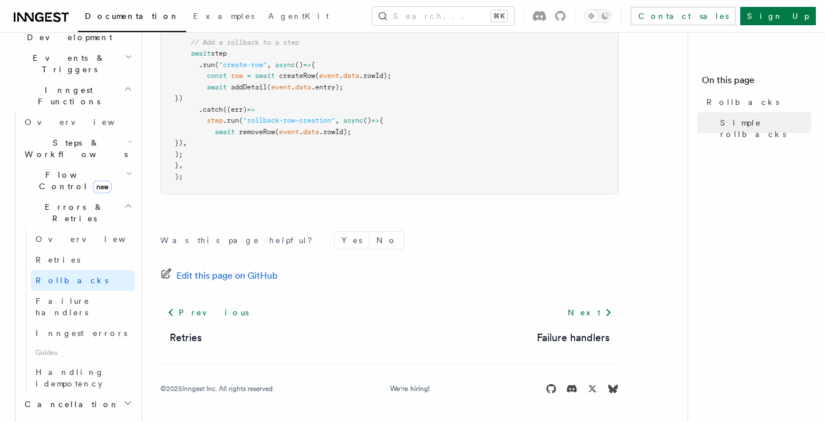
scroll to position [285, 0]
click at [256, 276] on span "Edit this page on GitHub" at bounding box center [227, 276] width 101 height 16
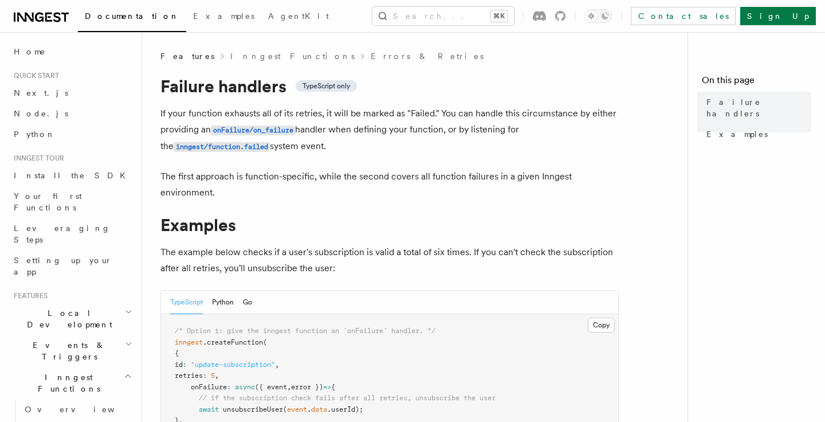
scroll to position [430, 0]
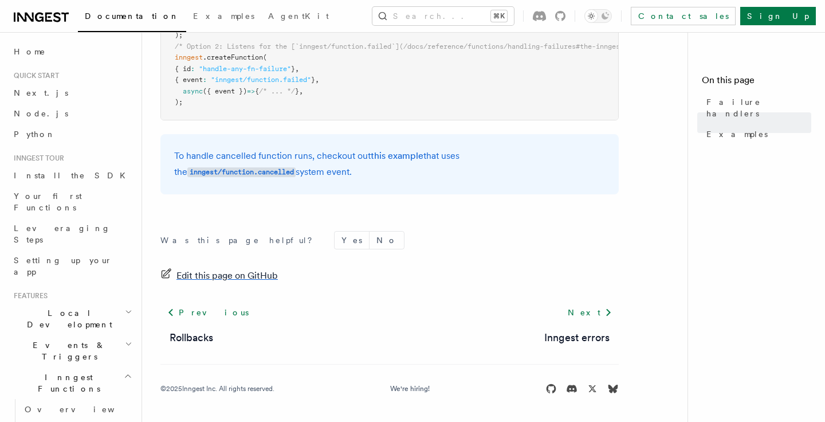
click at [244, 277] on span "Edit this page on GitHub" at bounding box center [227, 276] width 101 height 16
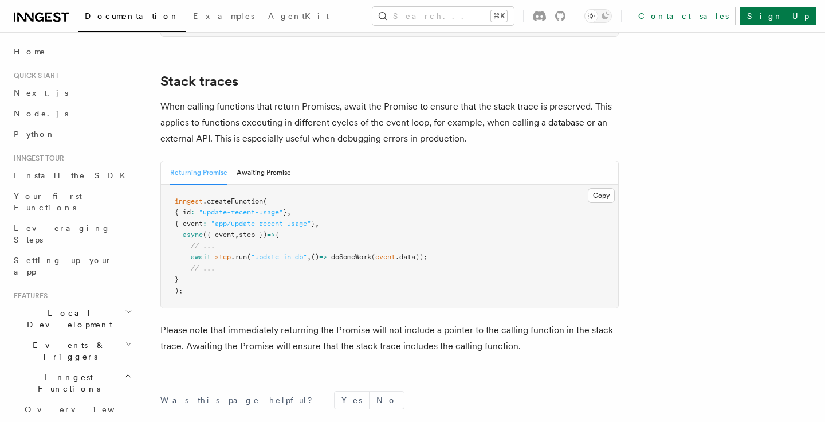
scroll to position [2684, 0]
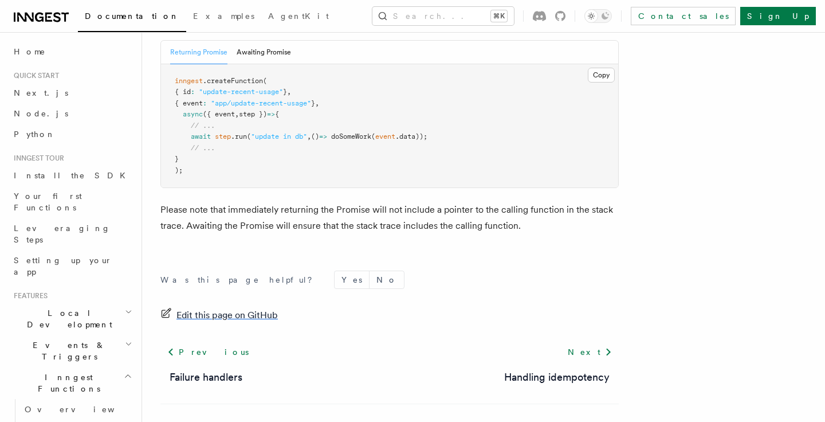
click at [217, 307] on span "Edit this page on GitHub" at bounding box center [227, 315] width 101 height 16
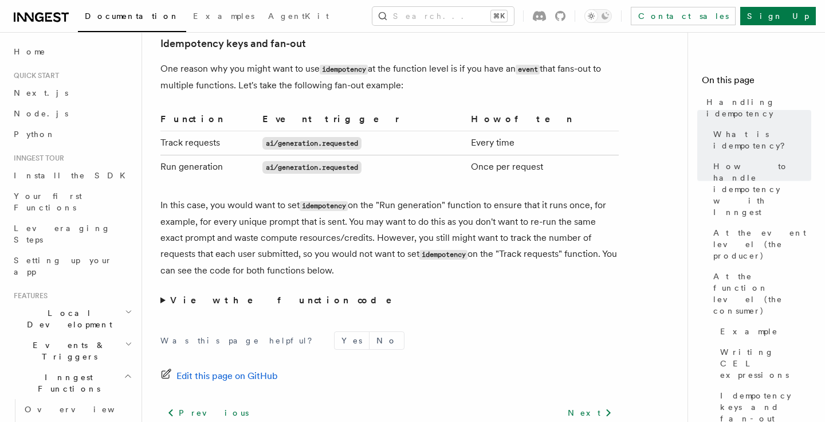
scroll to position [2348, 0]
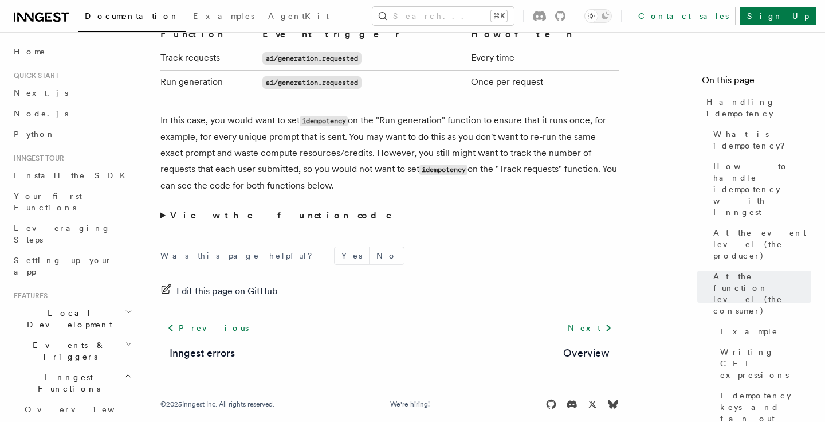
click at [217, 283] on span "Edit this page on GitHub" at bounding box center [227, 291] width 101 height 16
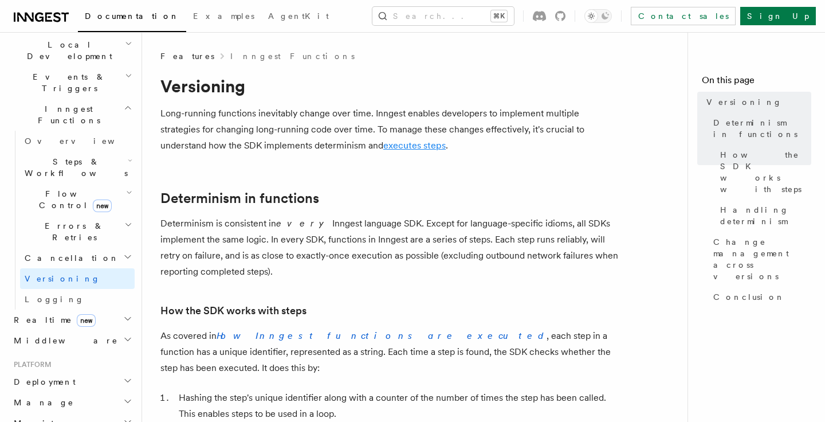
scroll to position [1005, 0]
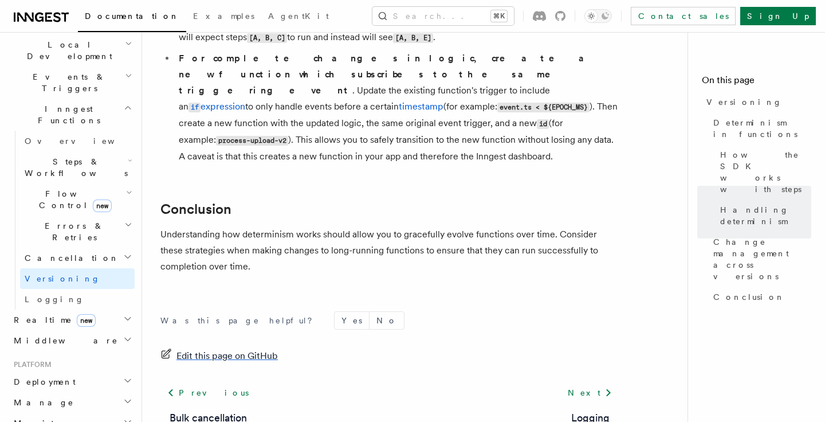
click at [215, 348] on span "Edit this page on GitHub" at bounding box center [227, 356] width 101 height 16
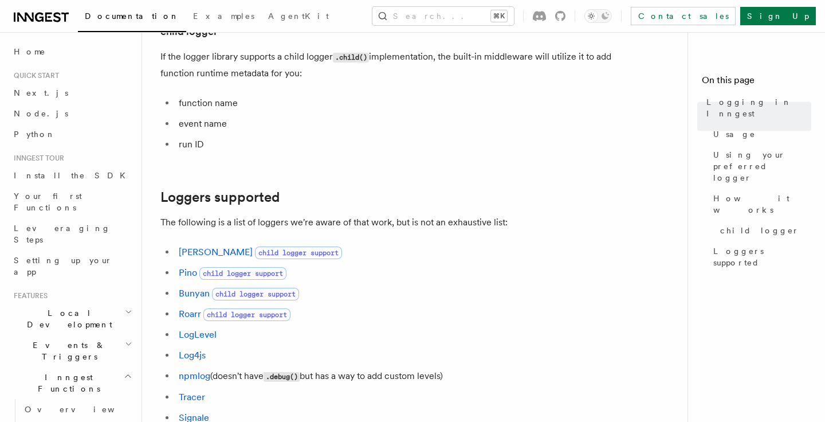
scroll to position [1702, 0]
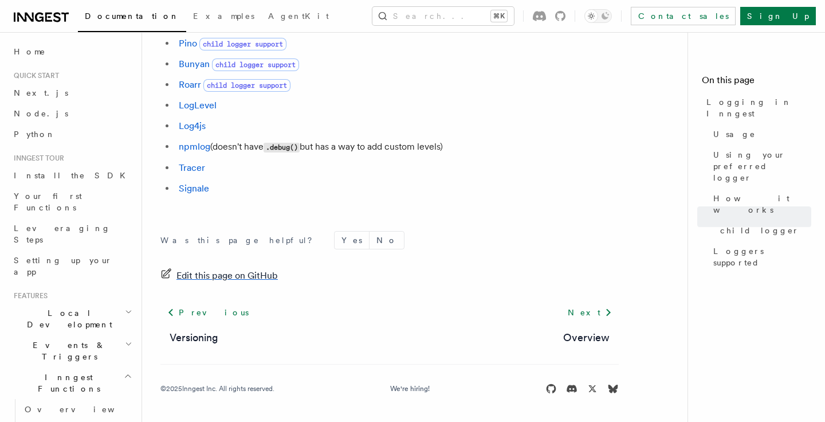
click at [195, 276] on span "Edit this page on GitHub" at bounding box center [227, 276] width 101 height 16
